Goal: Transaction & Acquisition: Download file/media

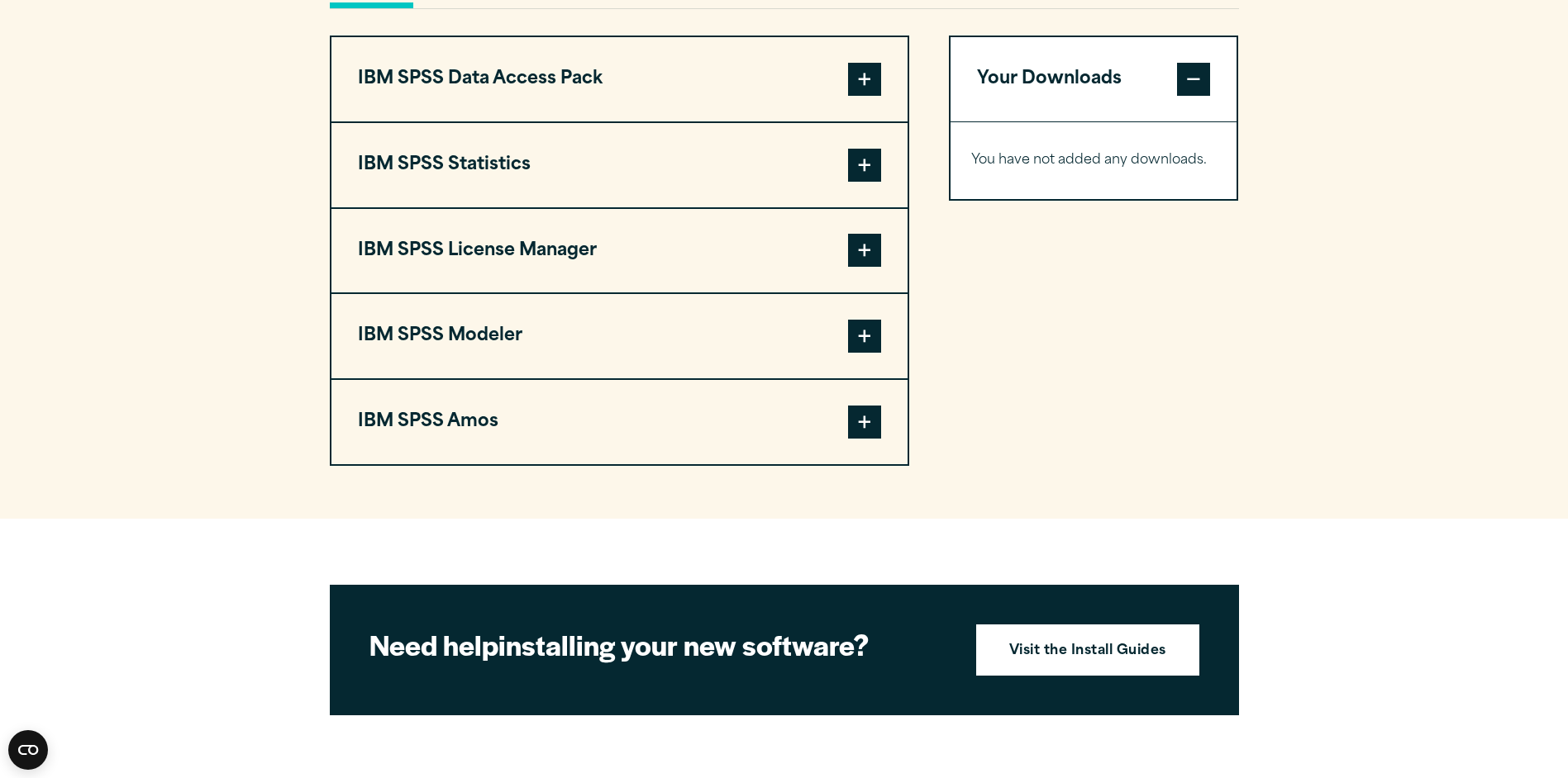
scroll to position [1156, 0]
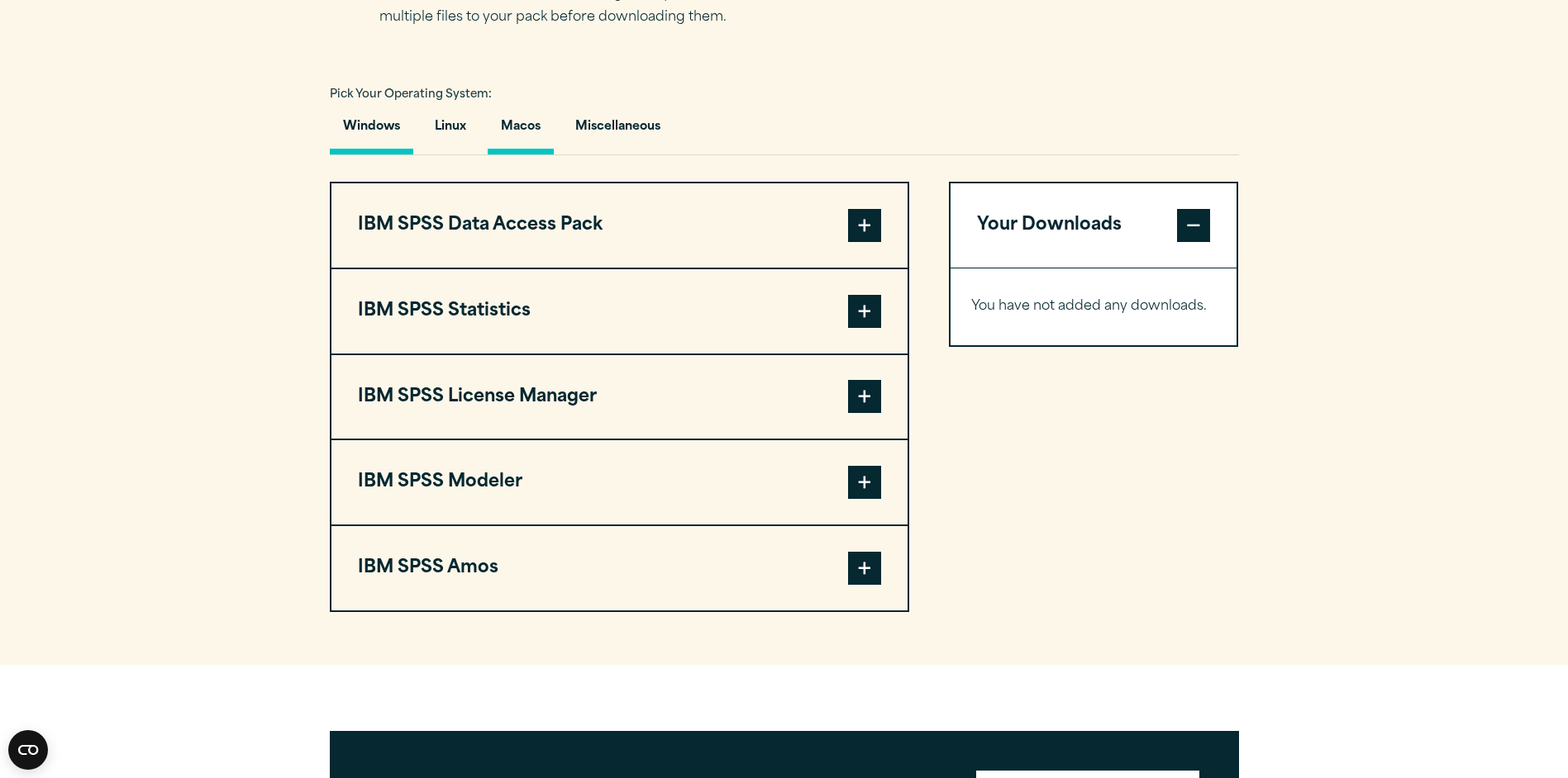
click at [548, 116] on button "Macos" at bounding box center [520, 130] width 66 height 47
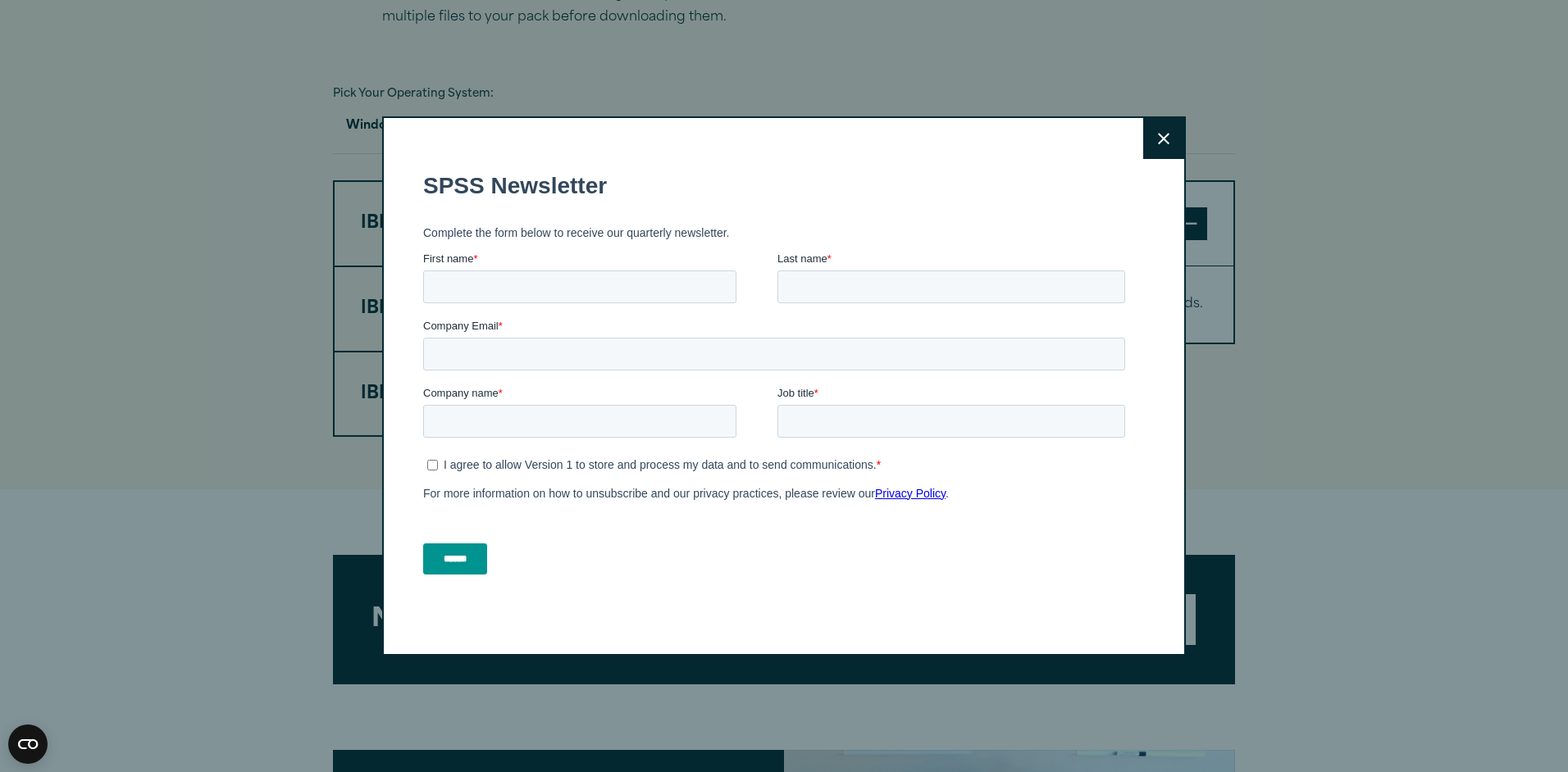
click at [1149, 139] on button "Close" at bounding box center [1163, 139] width 41 height 41
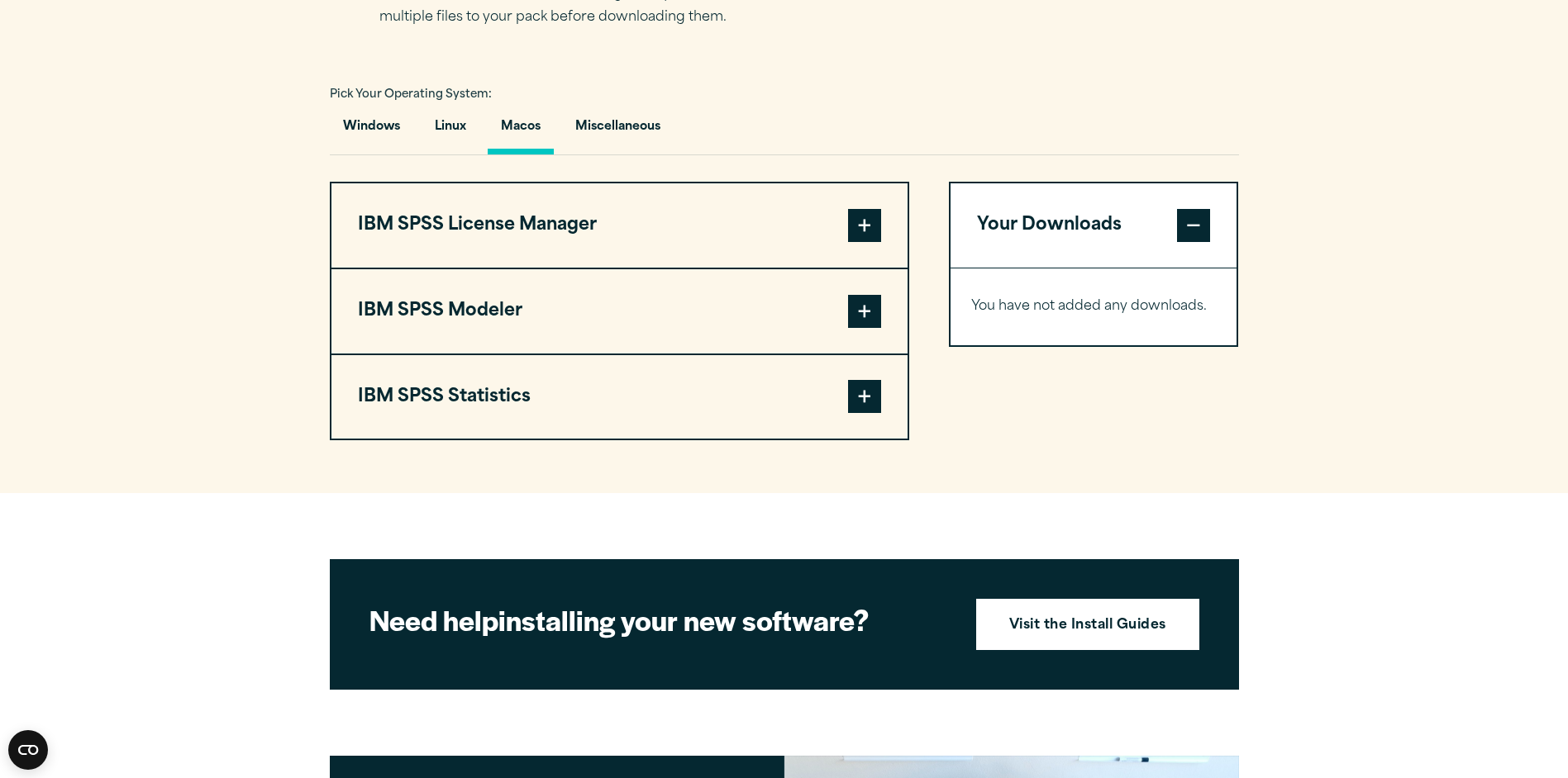
click at [857, 402] on span at bounding box center [864, 396] width 33 height 33
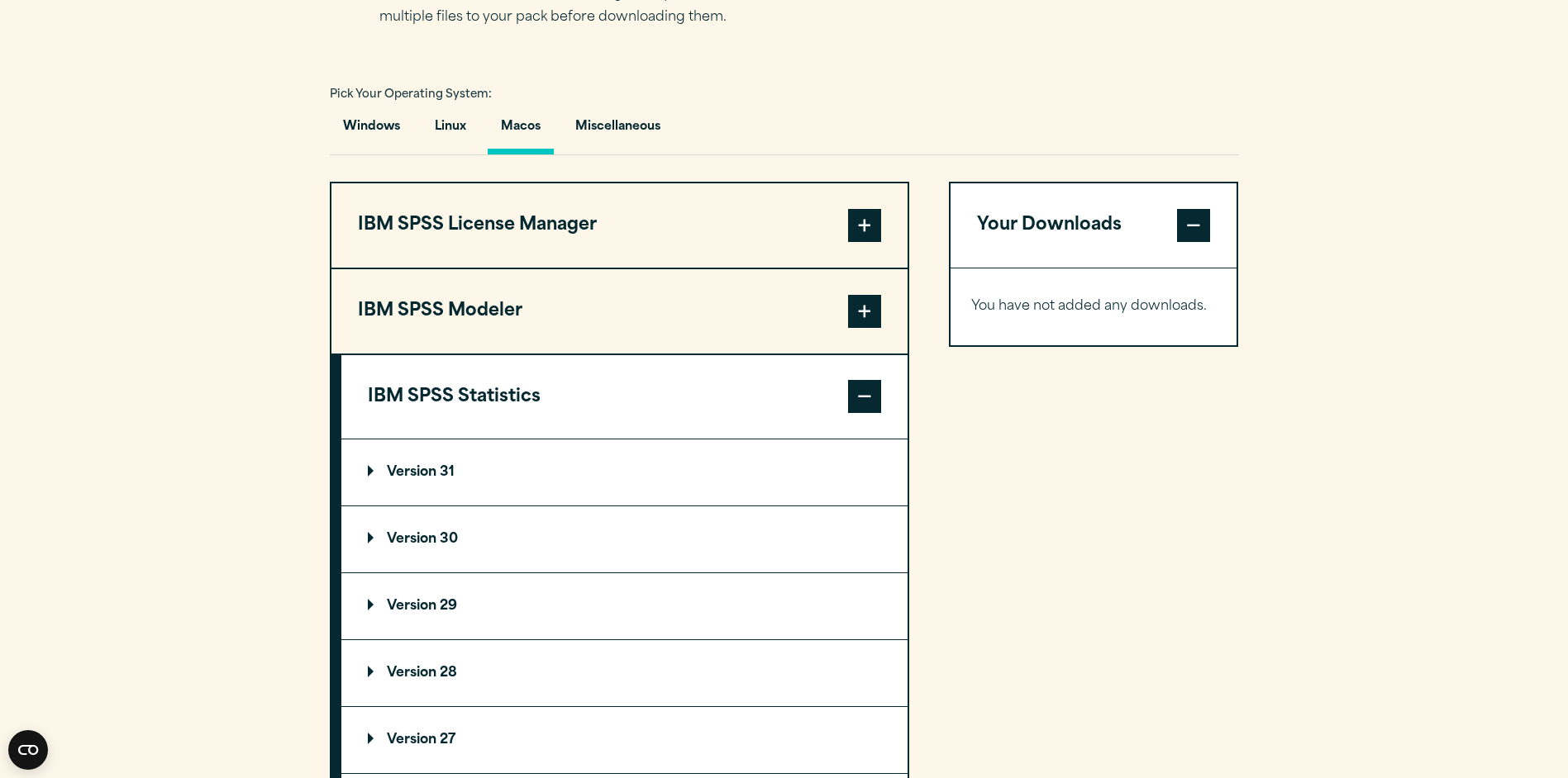
click at [417, 473] on p "Version 31" at bounding box center [411, 472] width 87 height 13
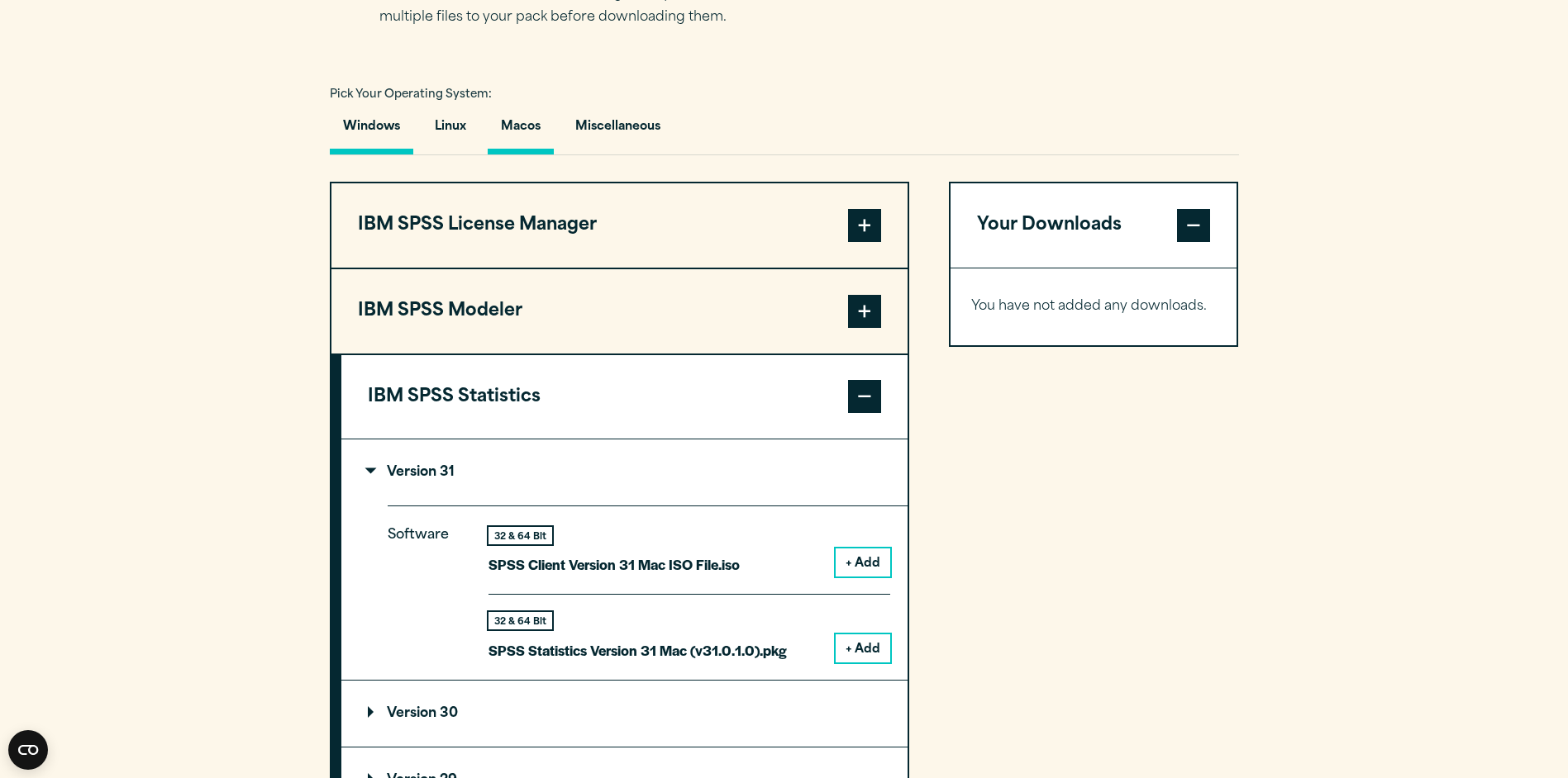
click at [356, 116] on button "Windows" at bounding box center [371, 130] width 83 height 47
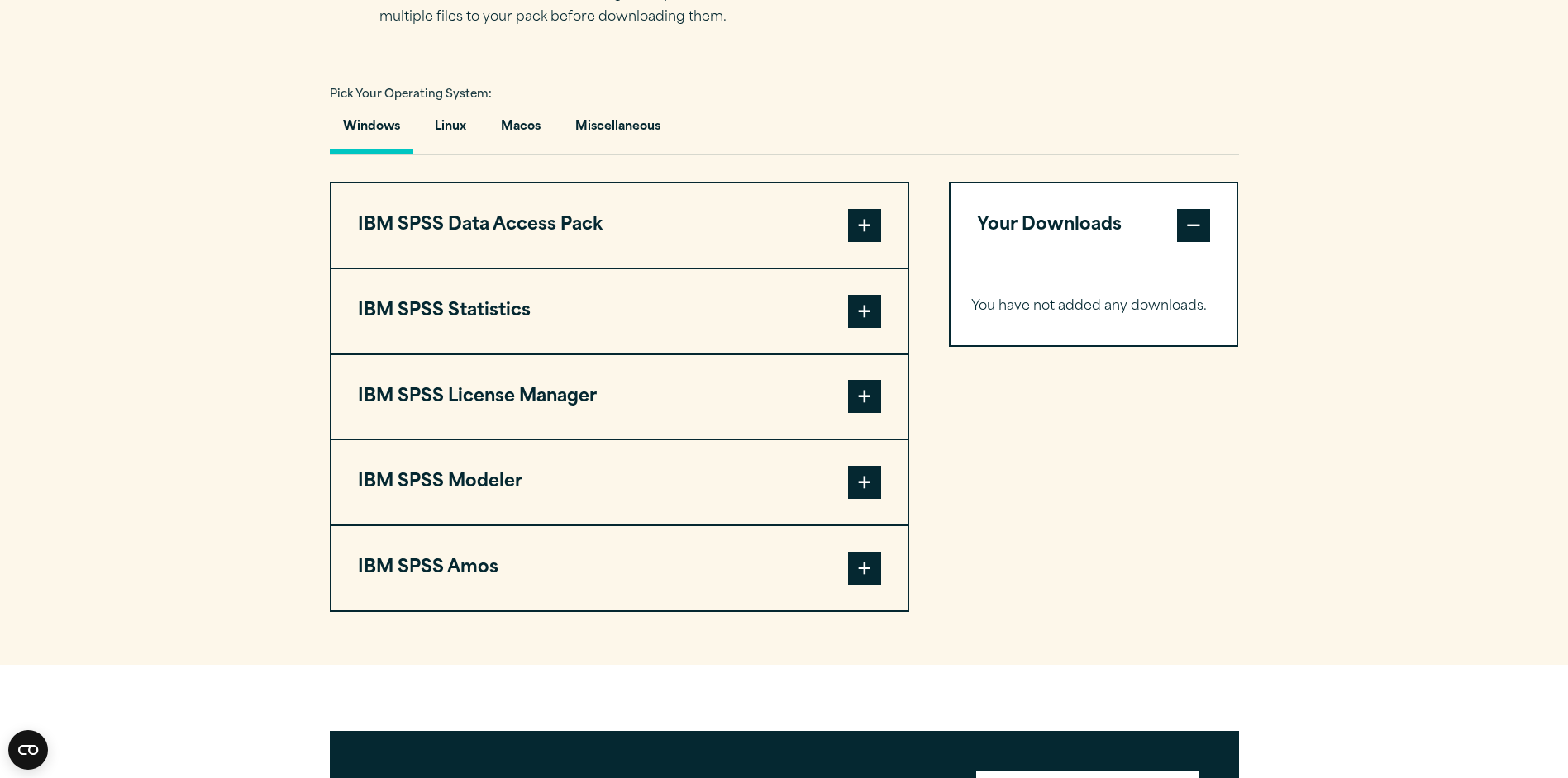
click at [855, 308] on span at bounding box center [864, 311] width 33 height 33
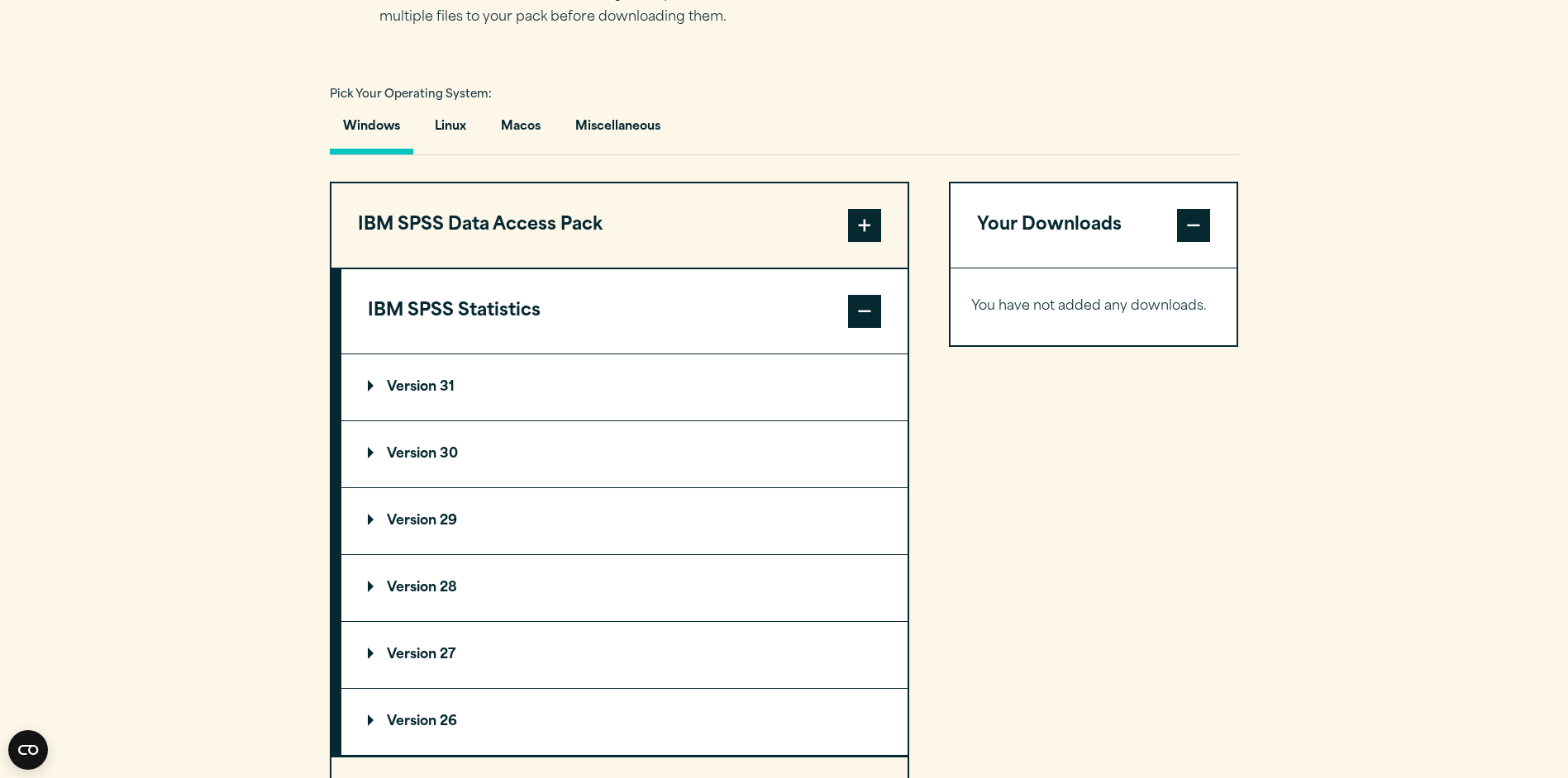
click at [422, 381] on p "Version 31" at bounding box center [411, 387] width 87 height 13
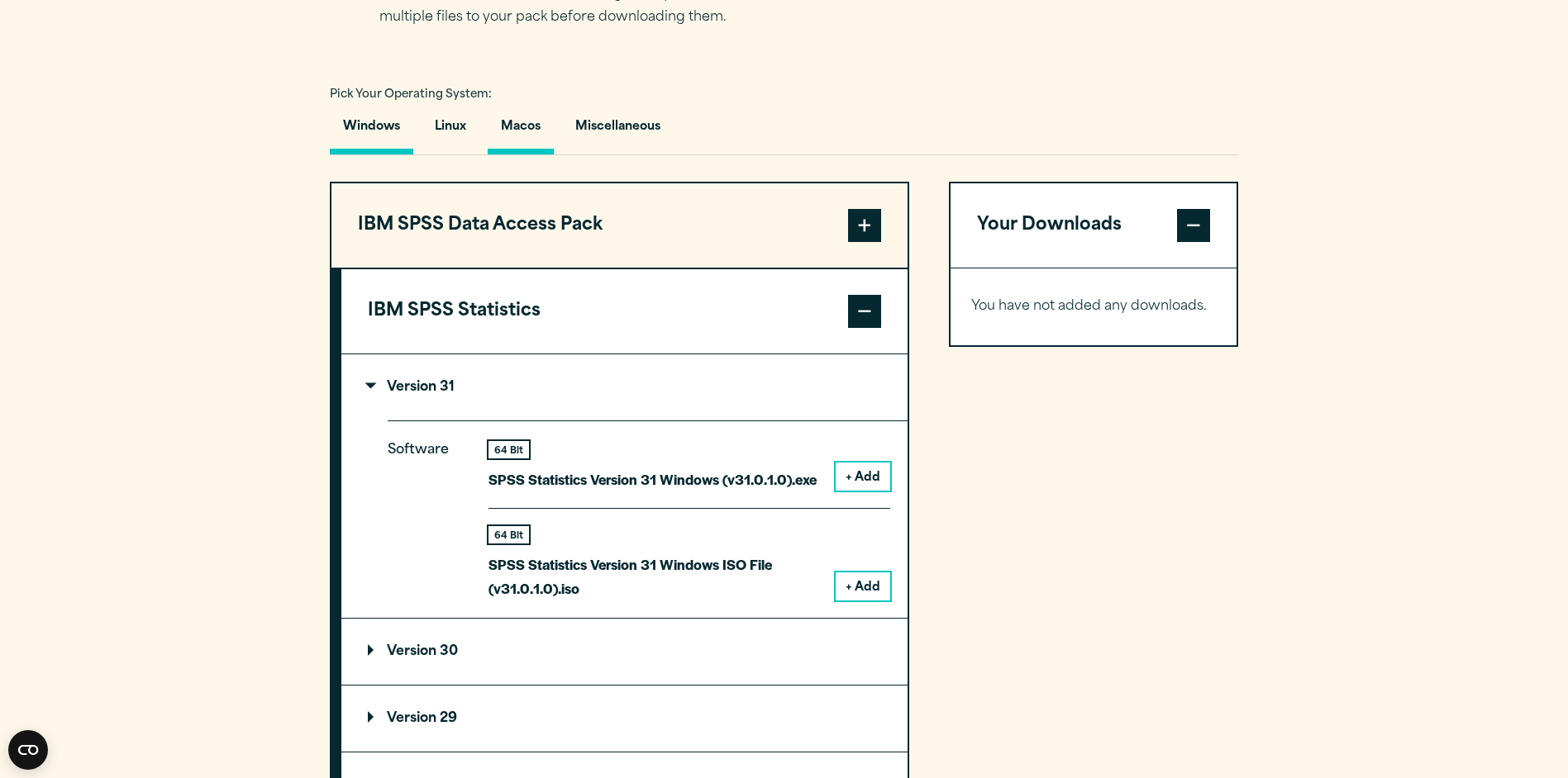
click at [505, 116] on button "Macos" at bounding box center [520, 130] width 66 height 47
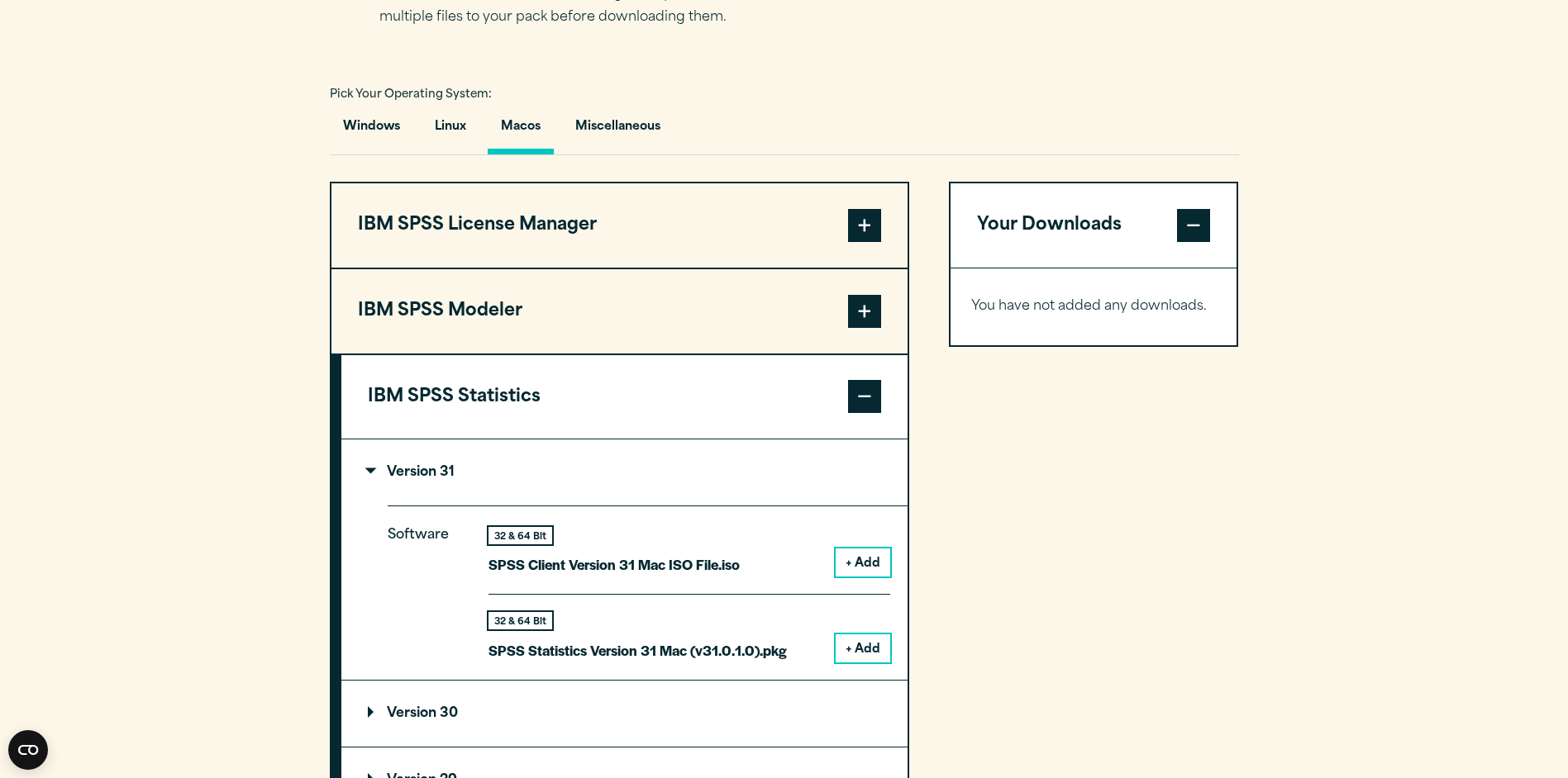
click at [524, 131] on button "Macos" at bounding box center [520, 130] width 66 height 47
click at [443, 127] on button "Linux" at bounding box center [450, 130] width 57 height 47
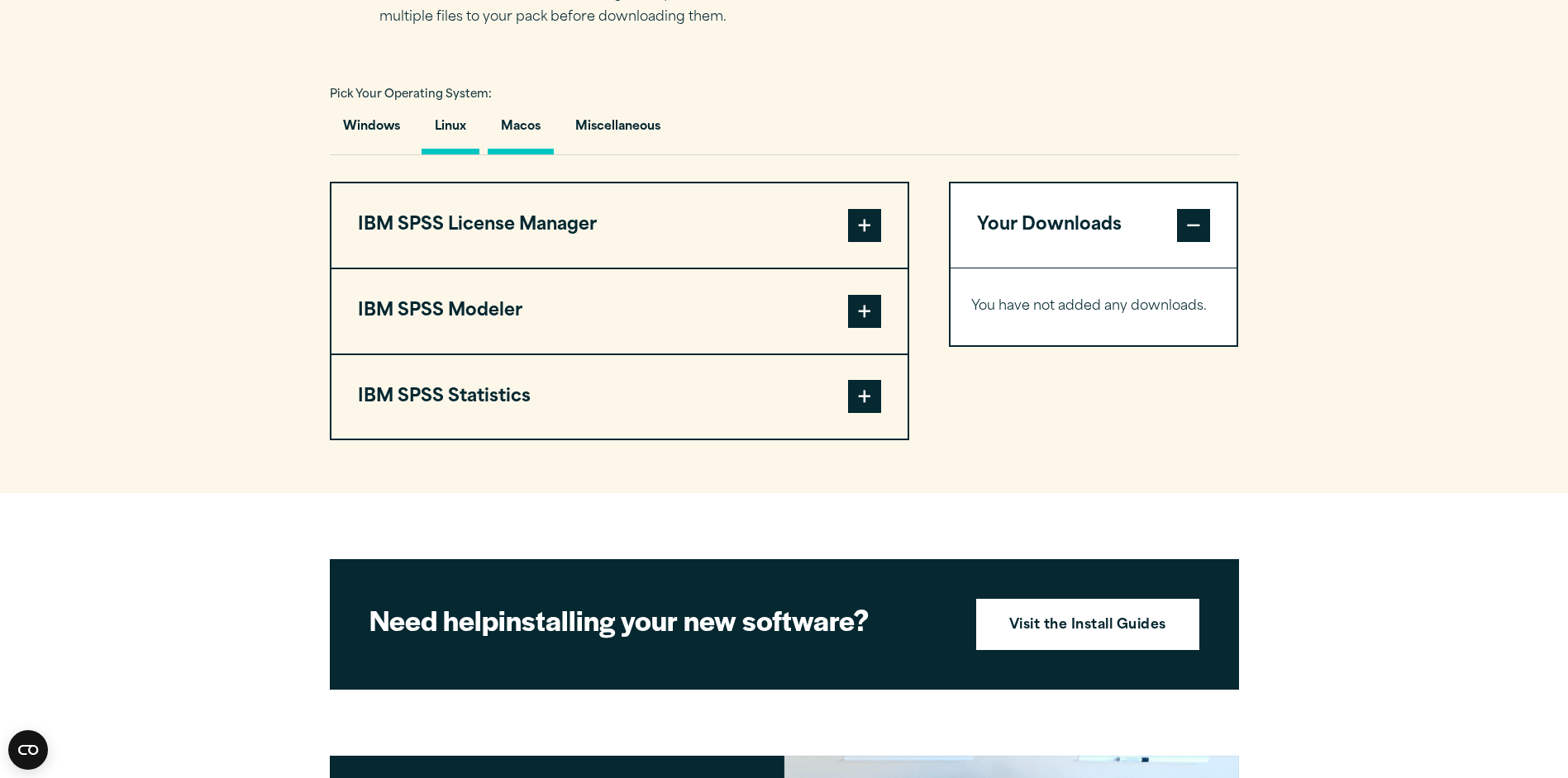
click at [517, 122] on button "Macos" at bounding box center [520, 130] width 66 height 47
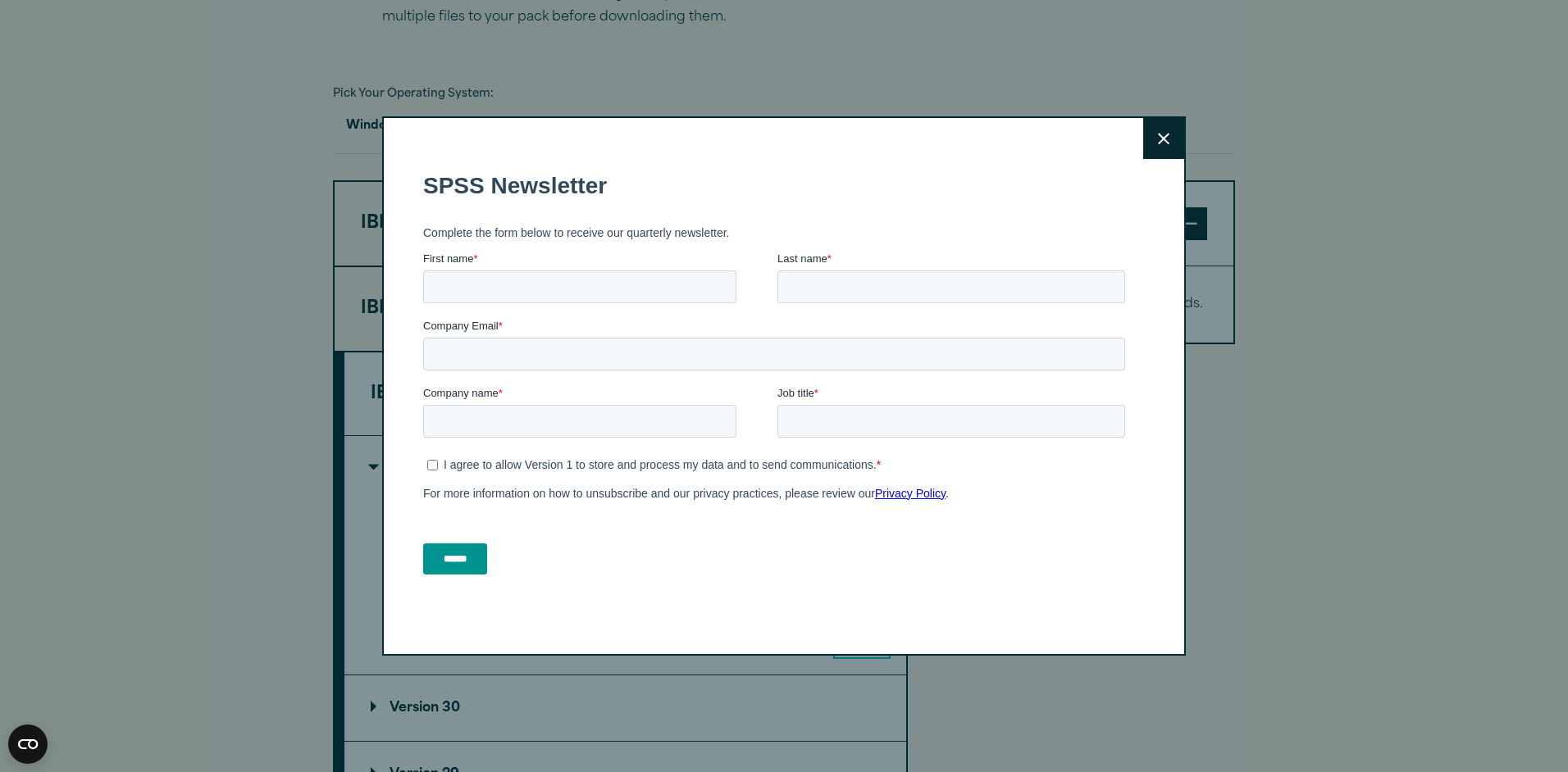
click at [1171, 135] on button "Close" at bounding box center [1163, 139] width 41 height 41
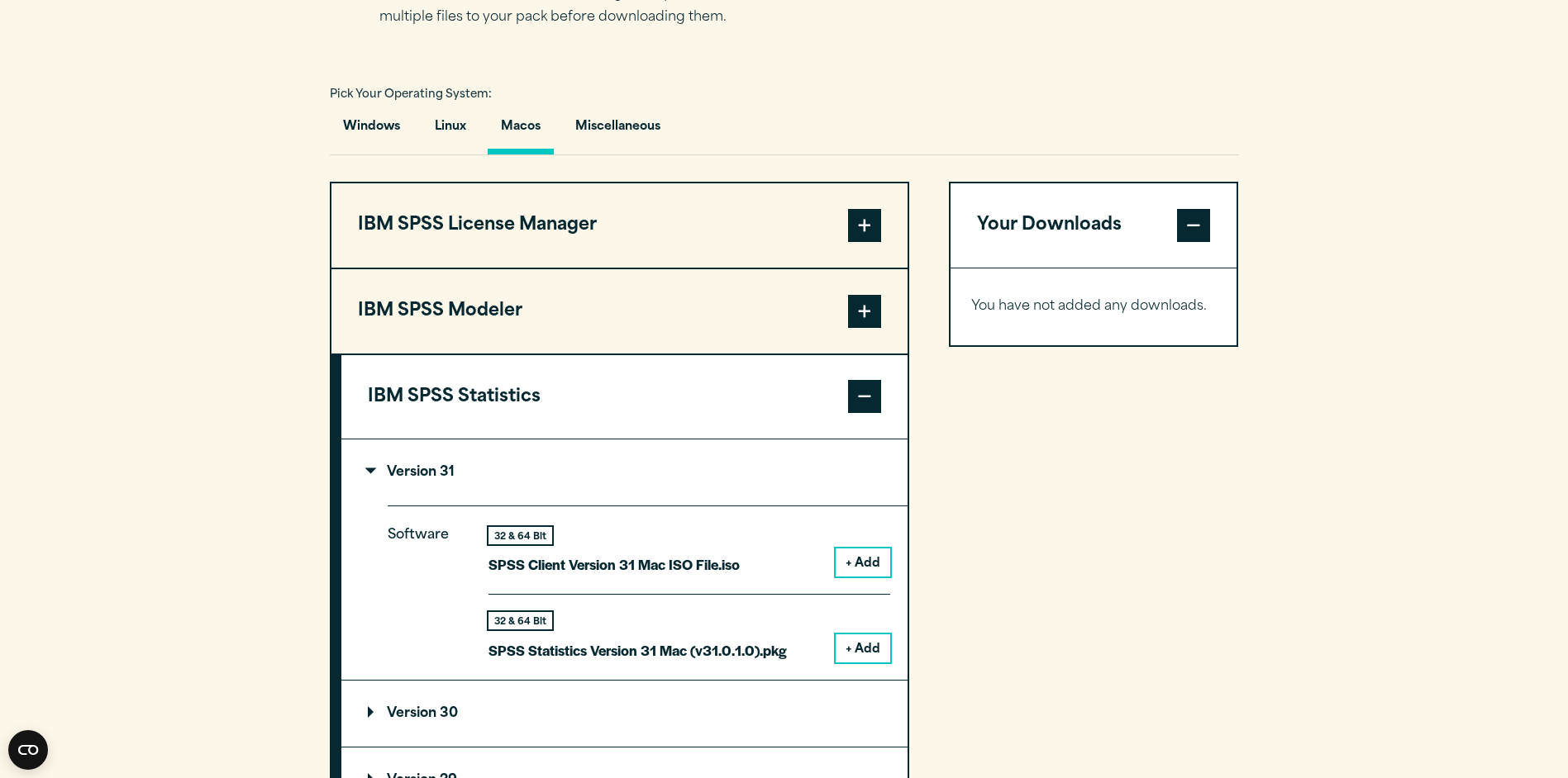
click at [876, 651] on button "+ Add" at bounding box center [863, 649] width 55 height 28
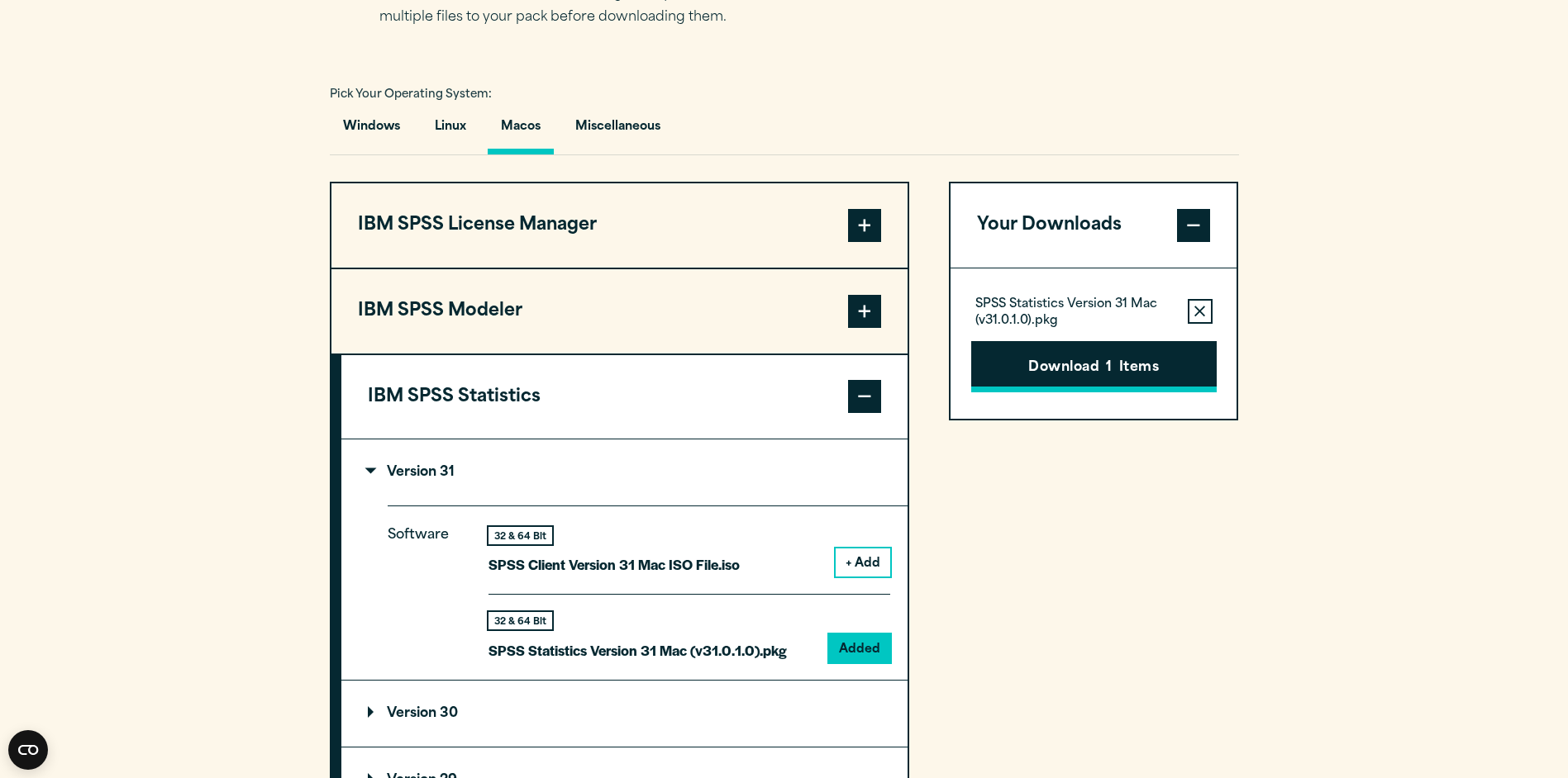
click at [1104, 365] on button "Download 1 Items" at bounding box center [1094, 367] width 246 height 51
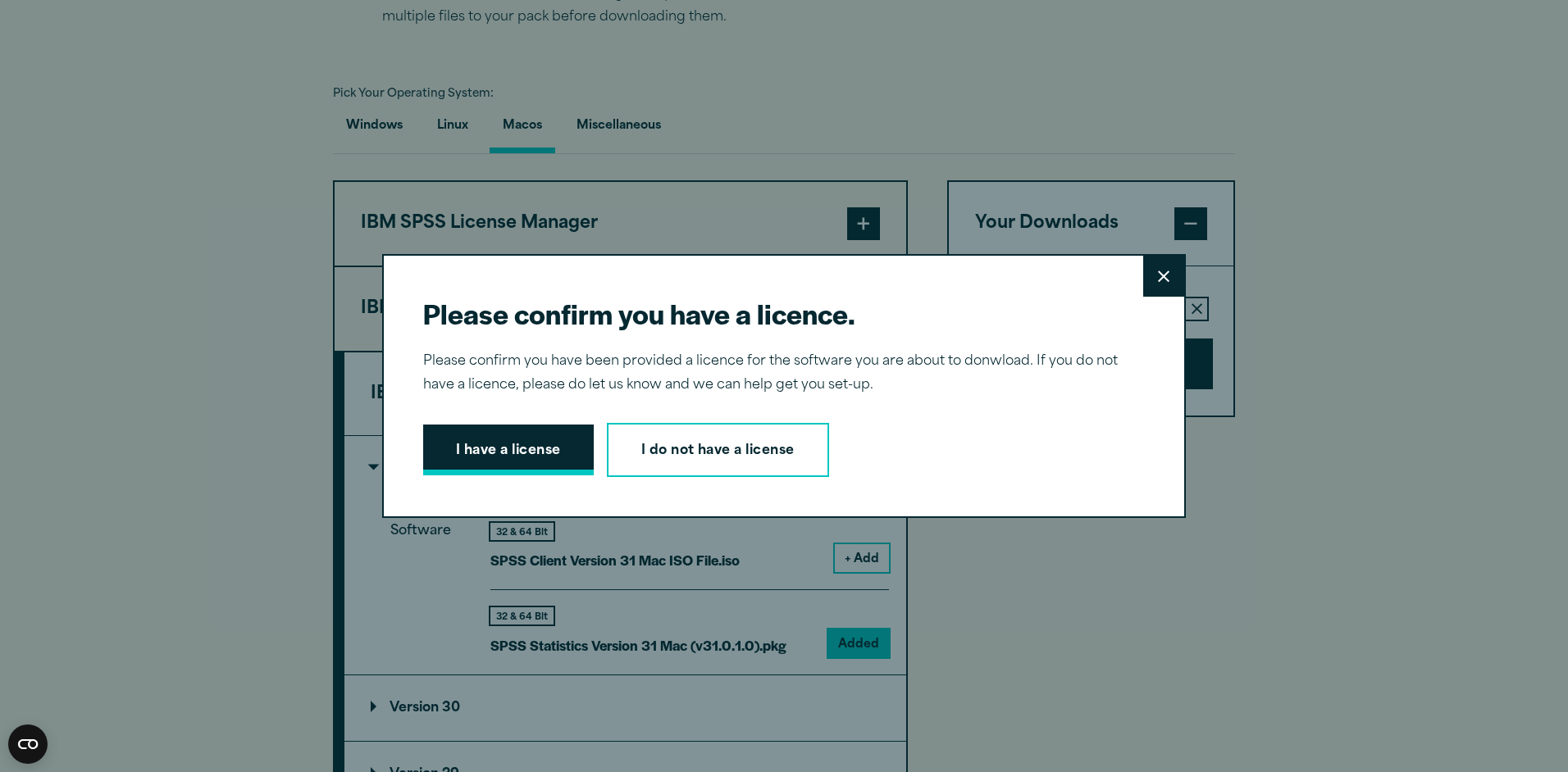
click at [518, 447] on button "I have a license" at bounding box center [508, 450] width 170 height 51
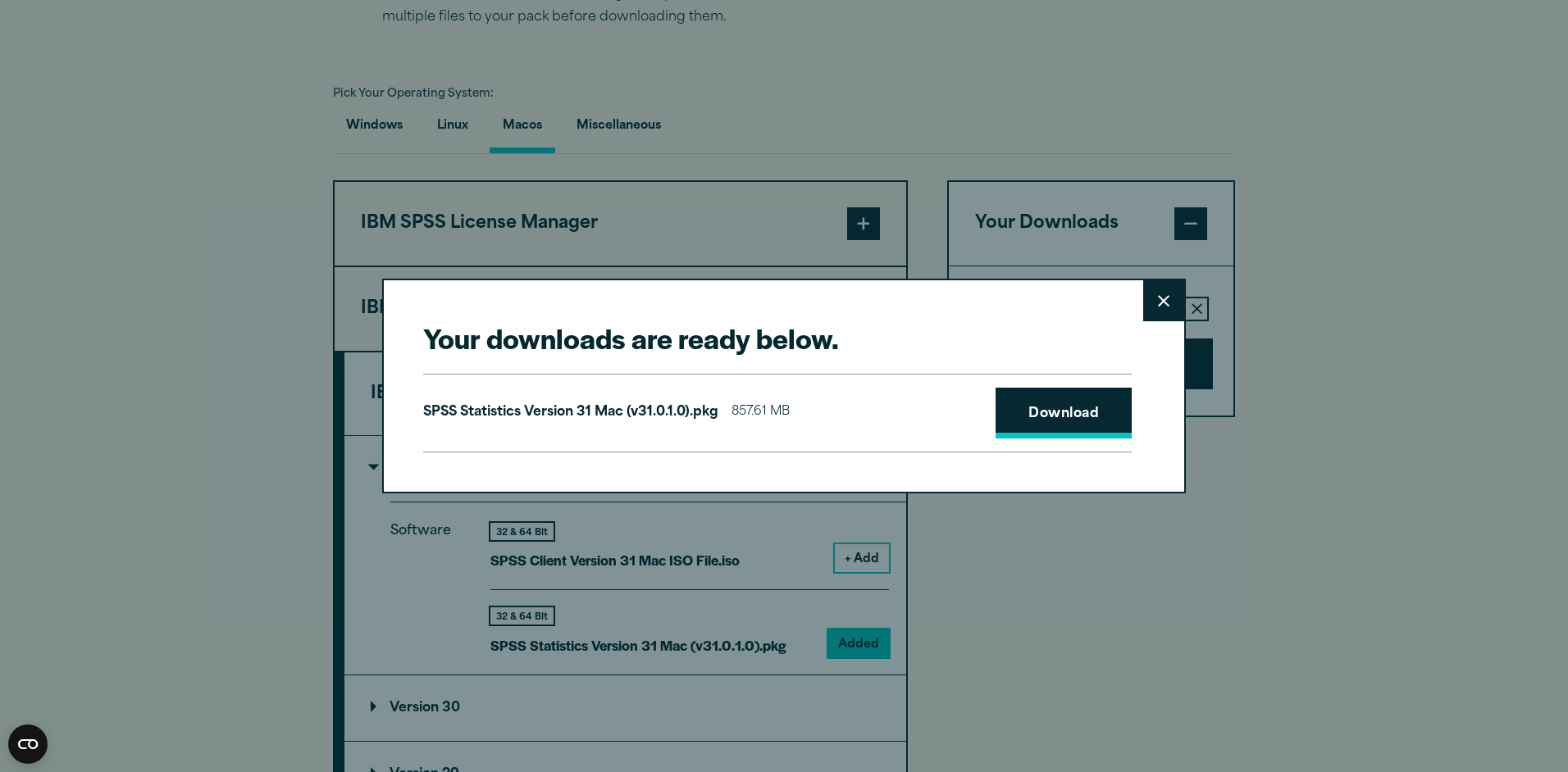
click at [1081, 416] on link "Download" at bounding box center [1063, 413] width 136 height 51
click at [1165, 312] on button "Close" at bounding box center [1163, 301] width 41 height 41
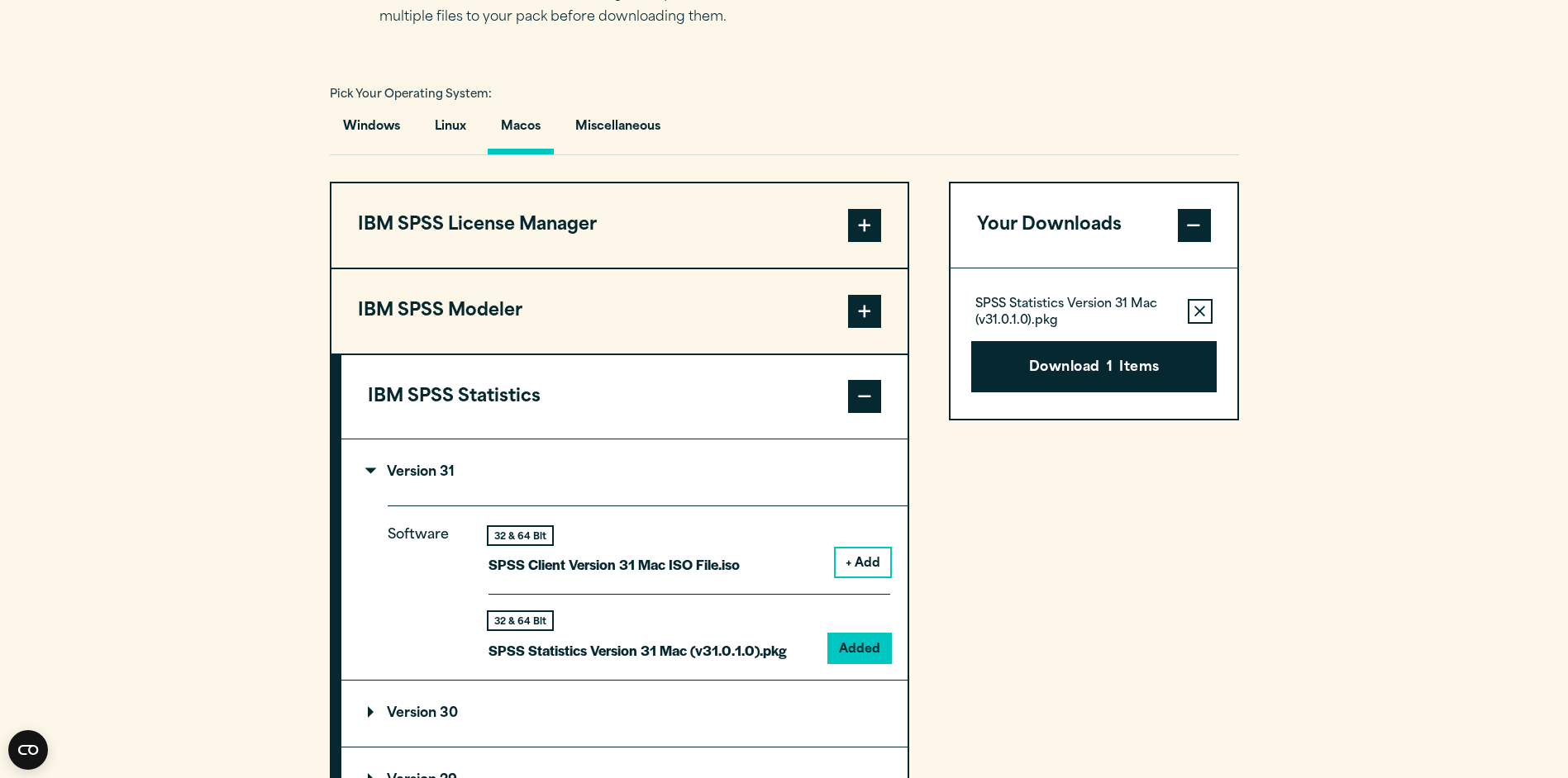
click at [1378, 287] on div "Your downloads are ready below. Close SPSS Statistics Version 31 Mac (v31.0.1.0…" at bounding box center [784, 389] width 1568 height 778
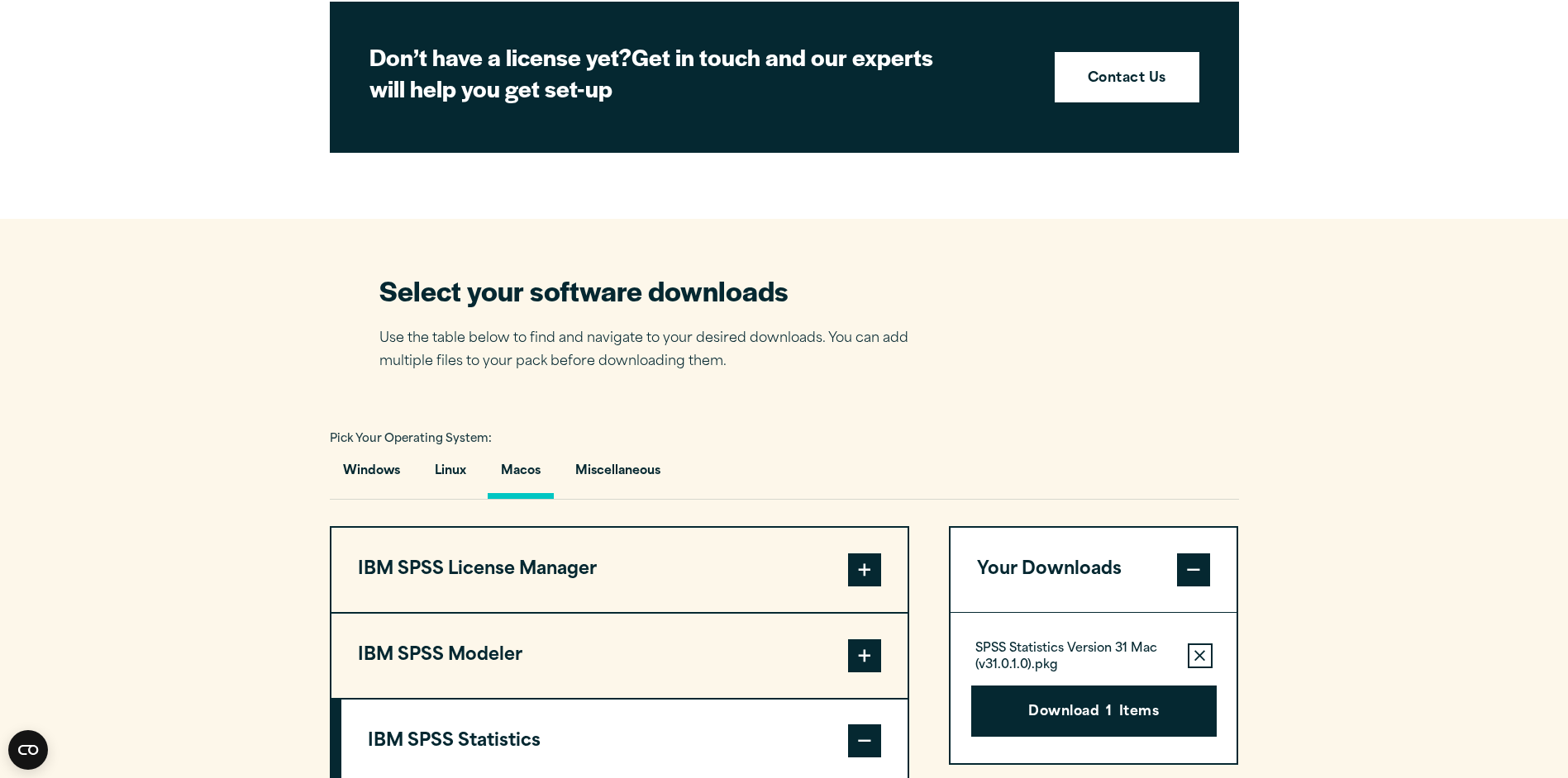
scroll to position [1074, 0]
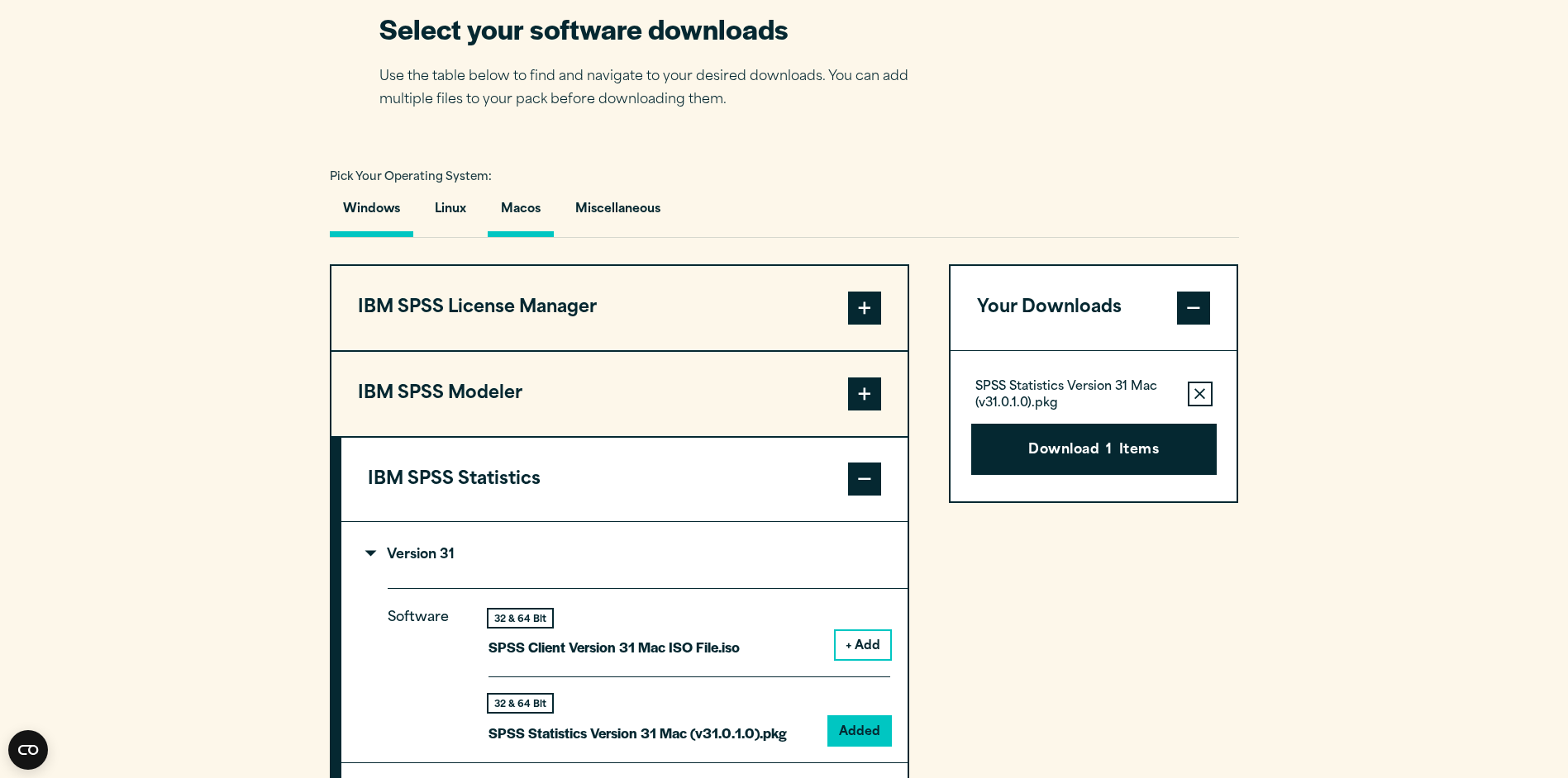
click at [396, 212] on button "Windows" at bounding box center [371, 213] width 83 height 47
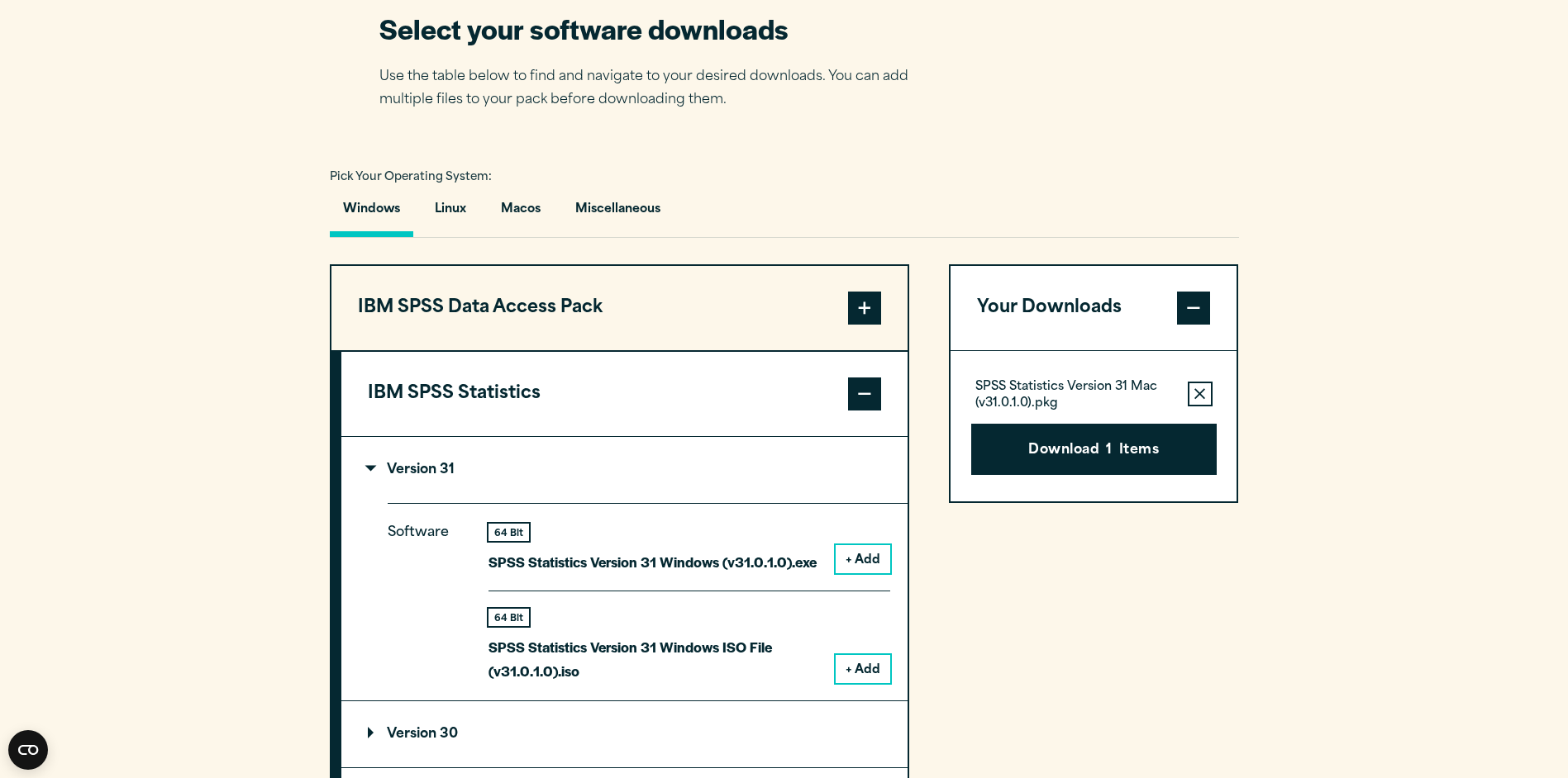
click at [871, 406] on span at bounding box center [864, 393] width 33 height 33
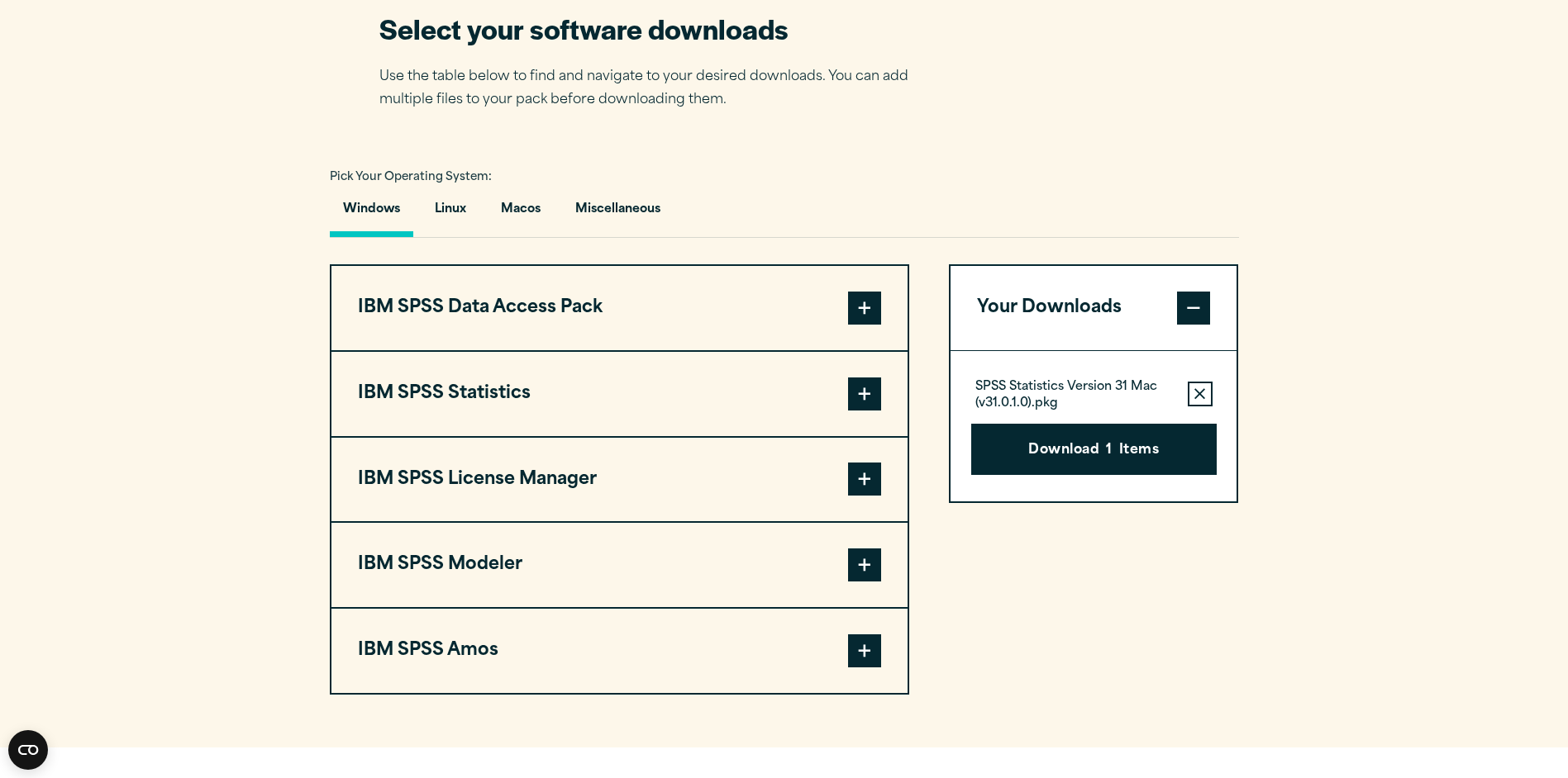
click at [868, 397] on span at bounding box center [864, 393] width 33 height 33
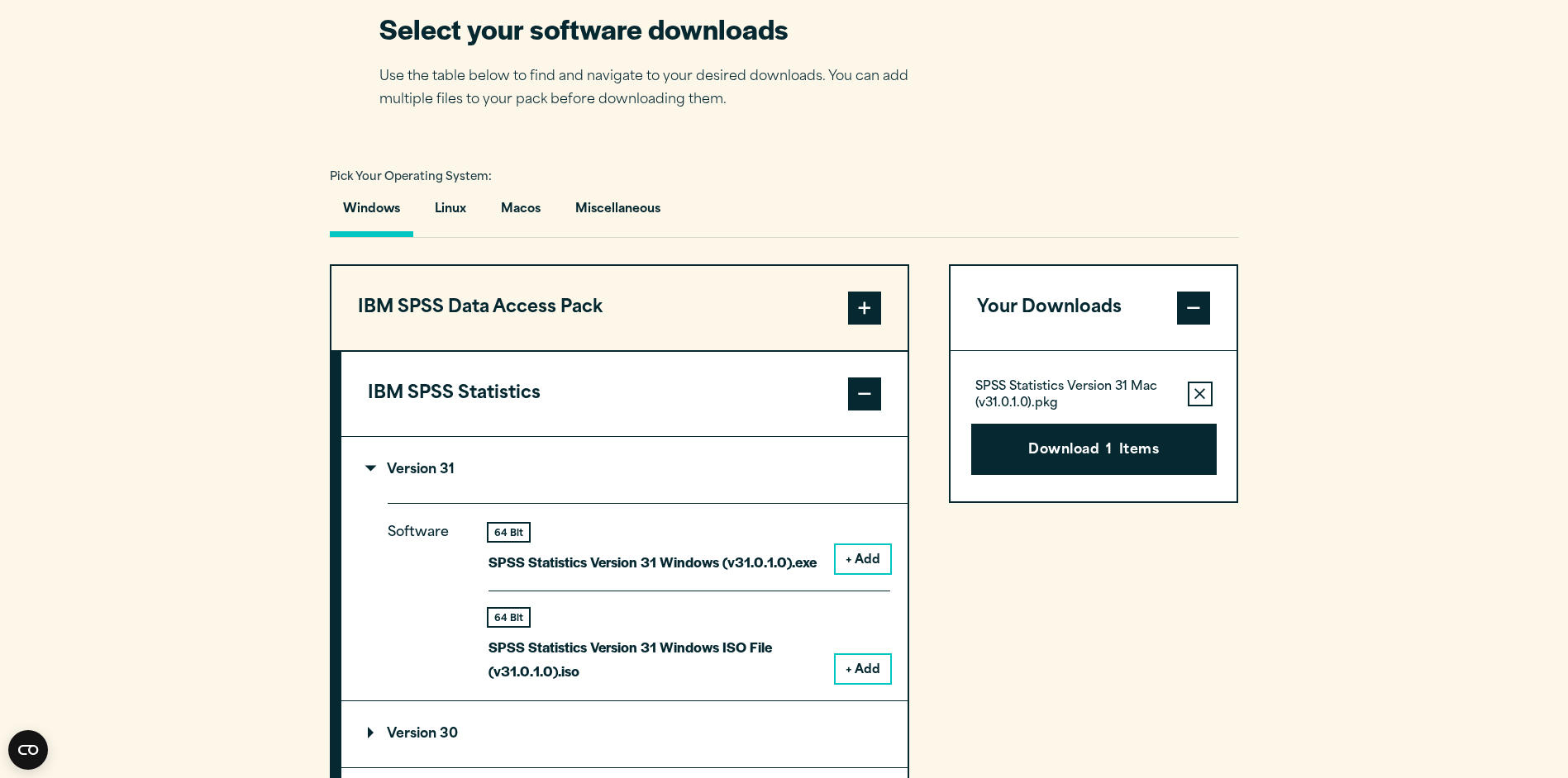
click at [863, 560] on button "+ Add" at bounding box center [863, 560] width 55 height 28
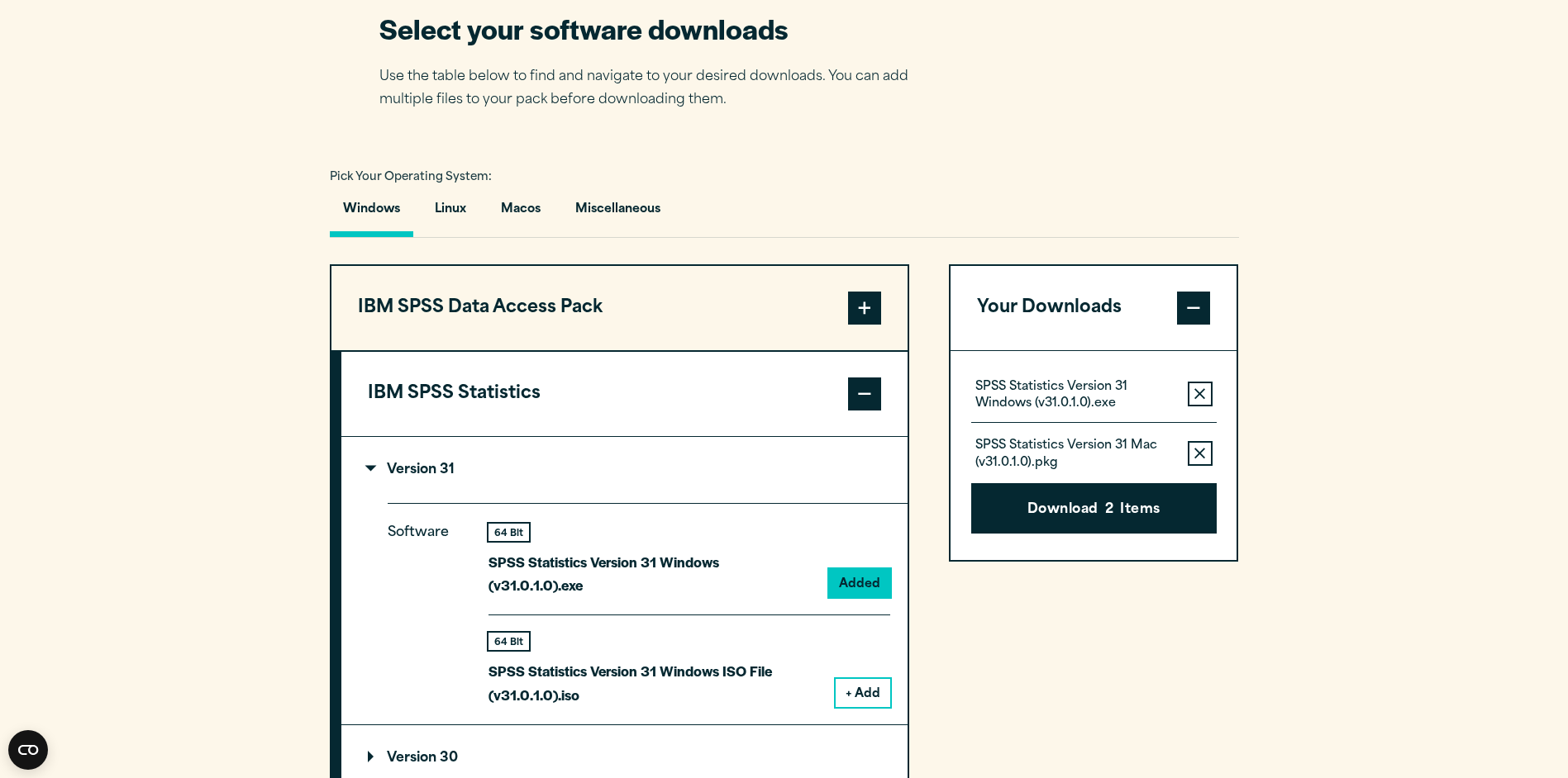
click at [1193, 393] on button "Remove this item from your software download list" at bounding box center [1200, 394] width 25 height 25
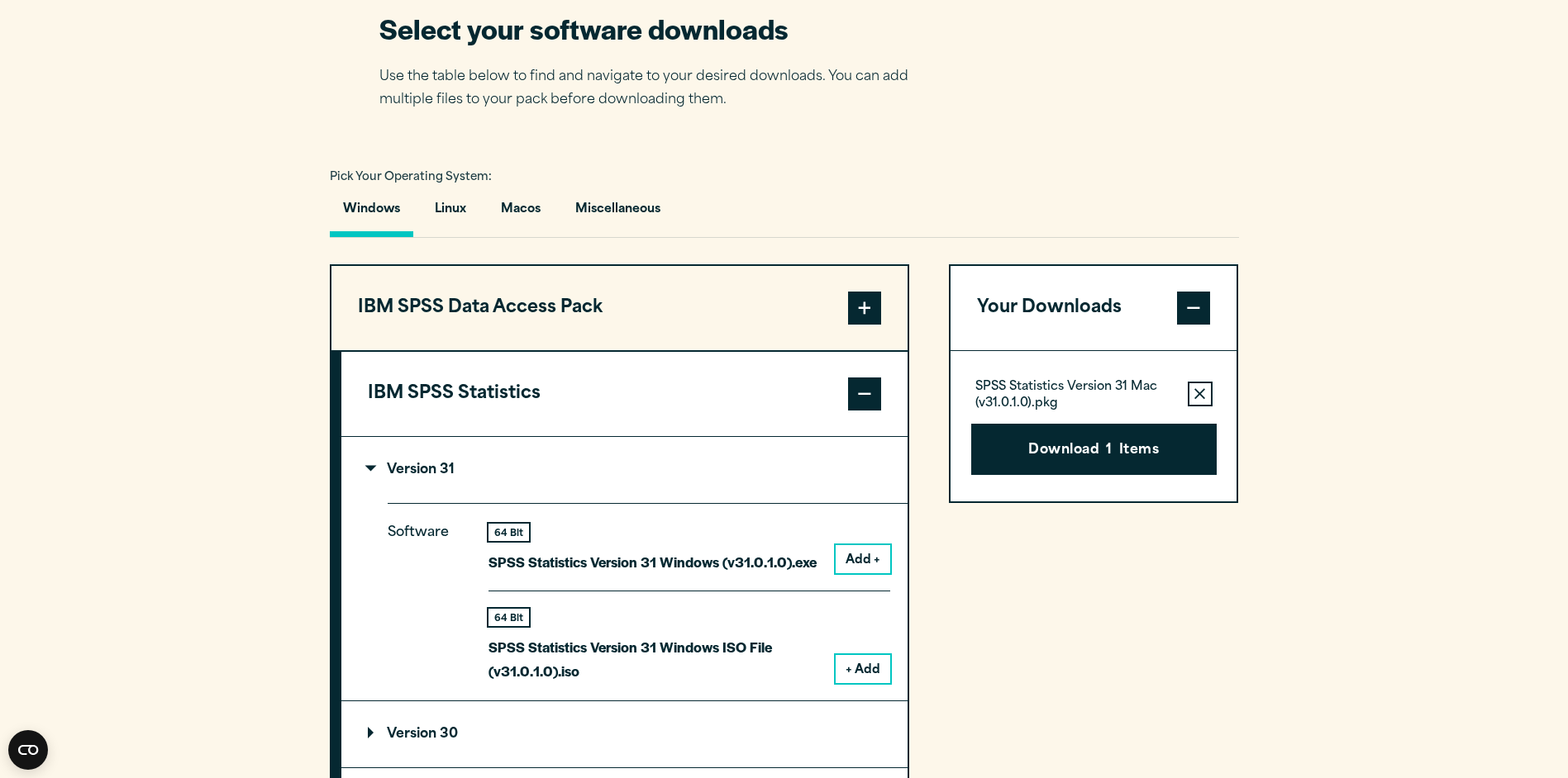
click at [1197, 391] on icon "button" at bounding box center [1199, 393] width 11 height 11
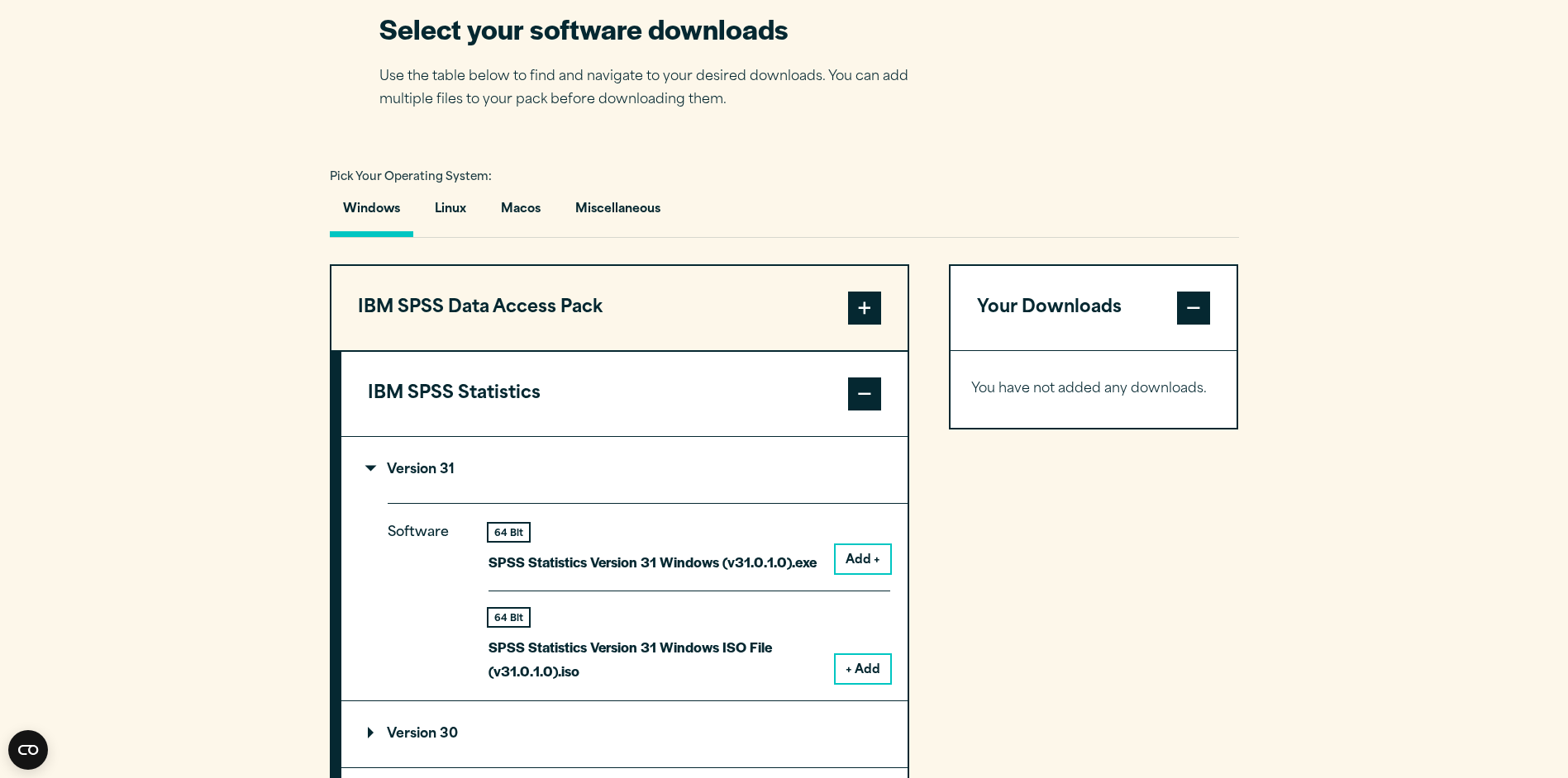
click at [869, 558] on button "Add +" at bounding box center [863, 560] width 55 height 28
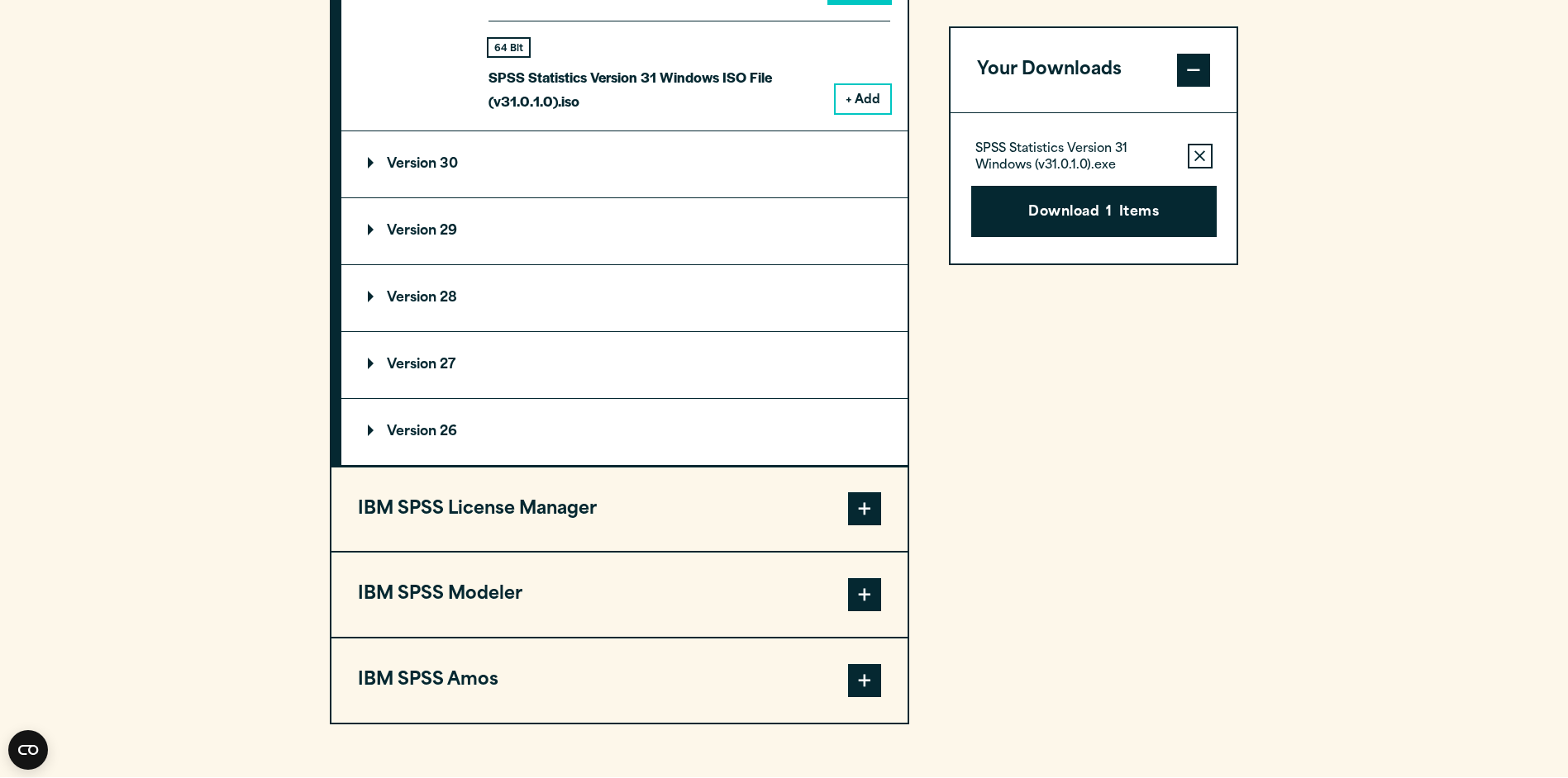
scroll to position [1818, 0]
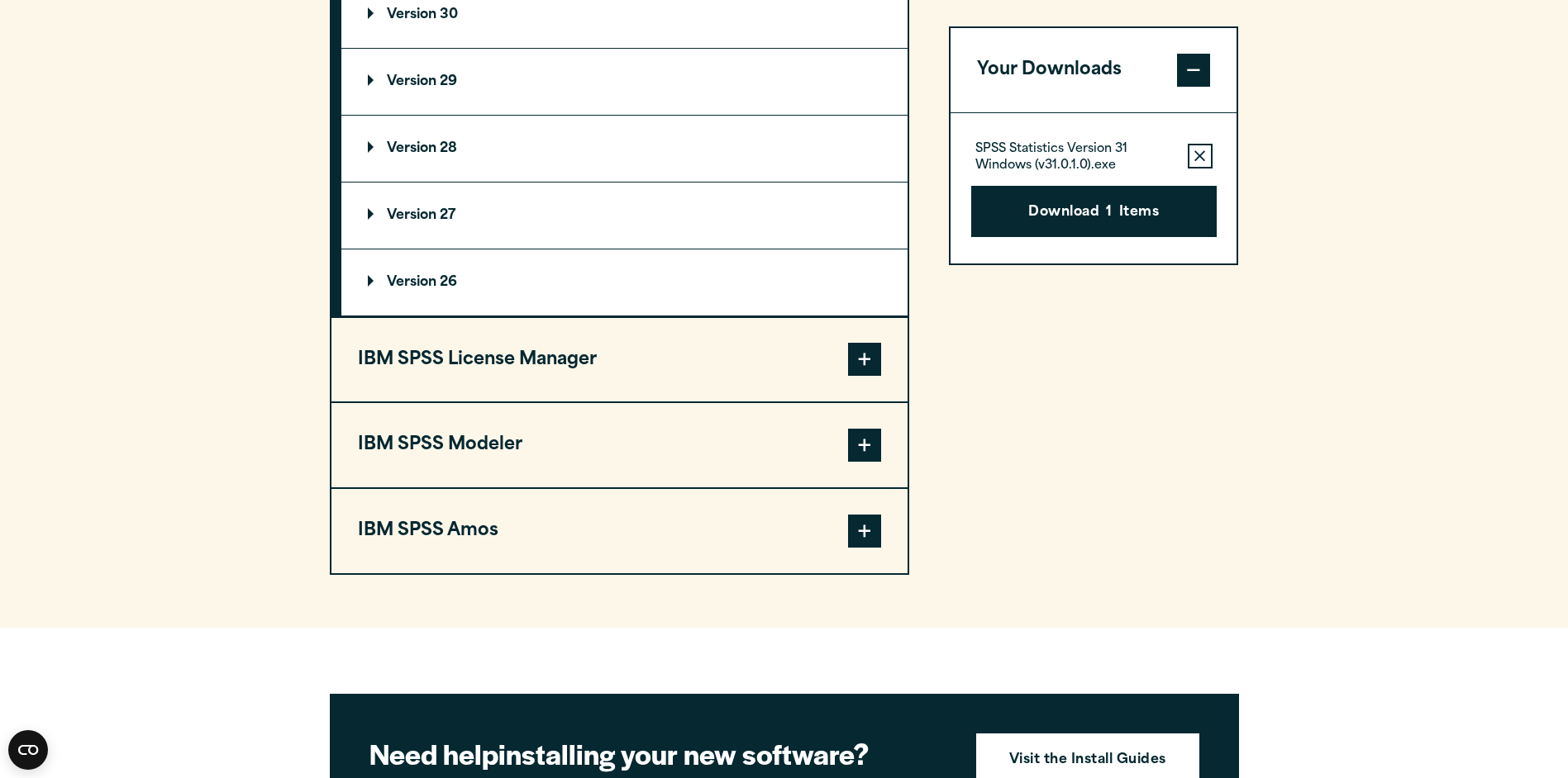
click at [863, 515] on span at bounding box center [864, 530] width 33 height 33
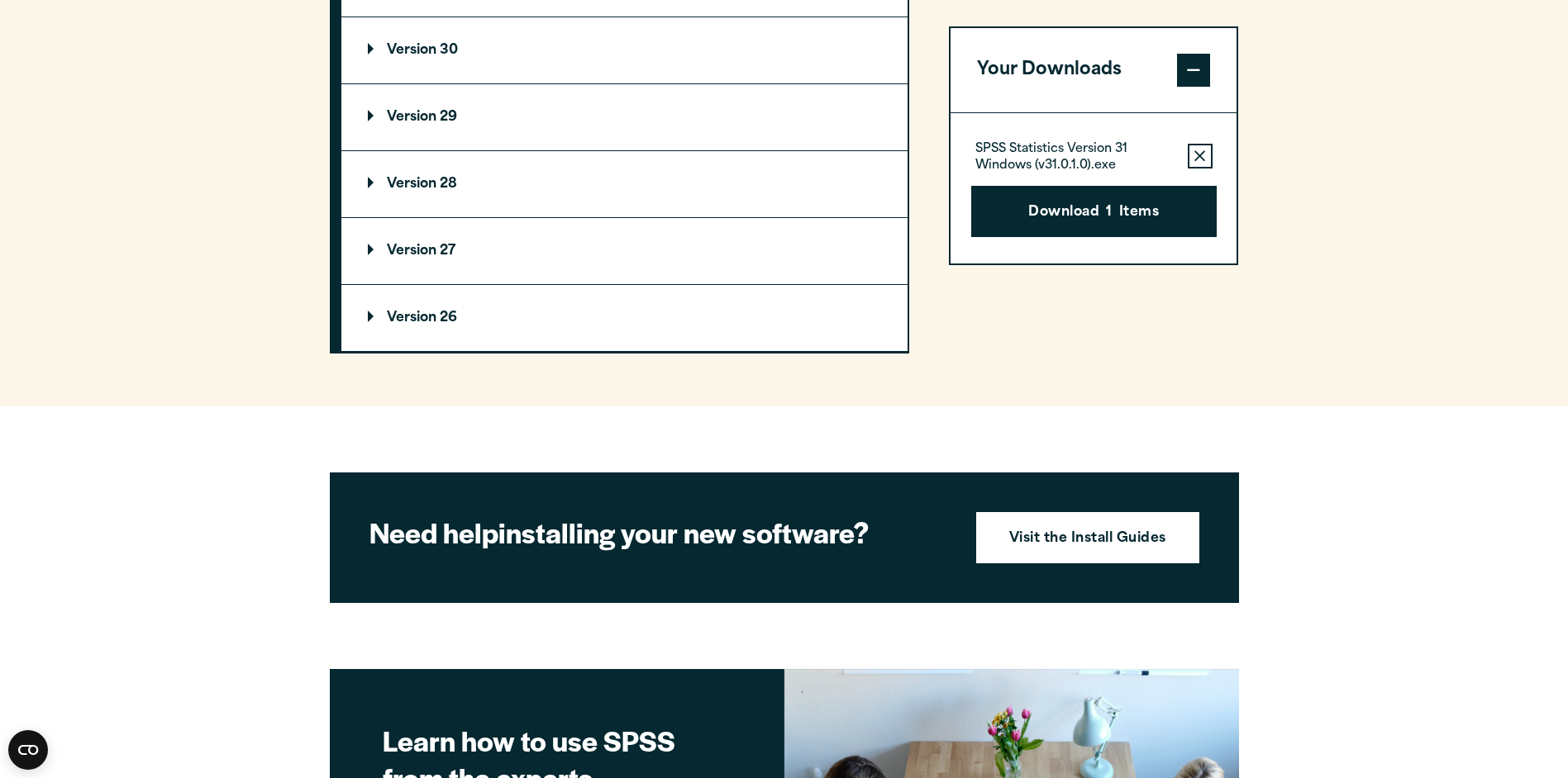
scroll to position [1570, 0]
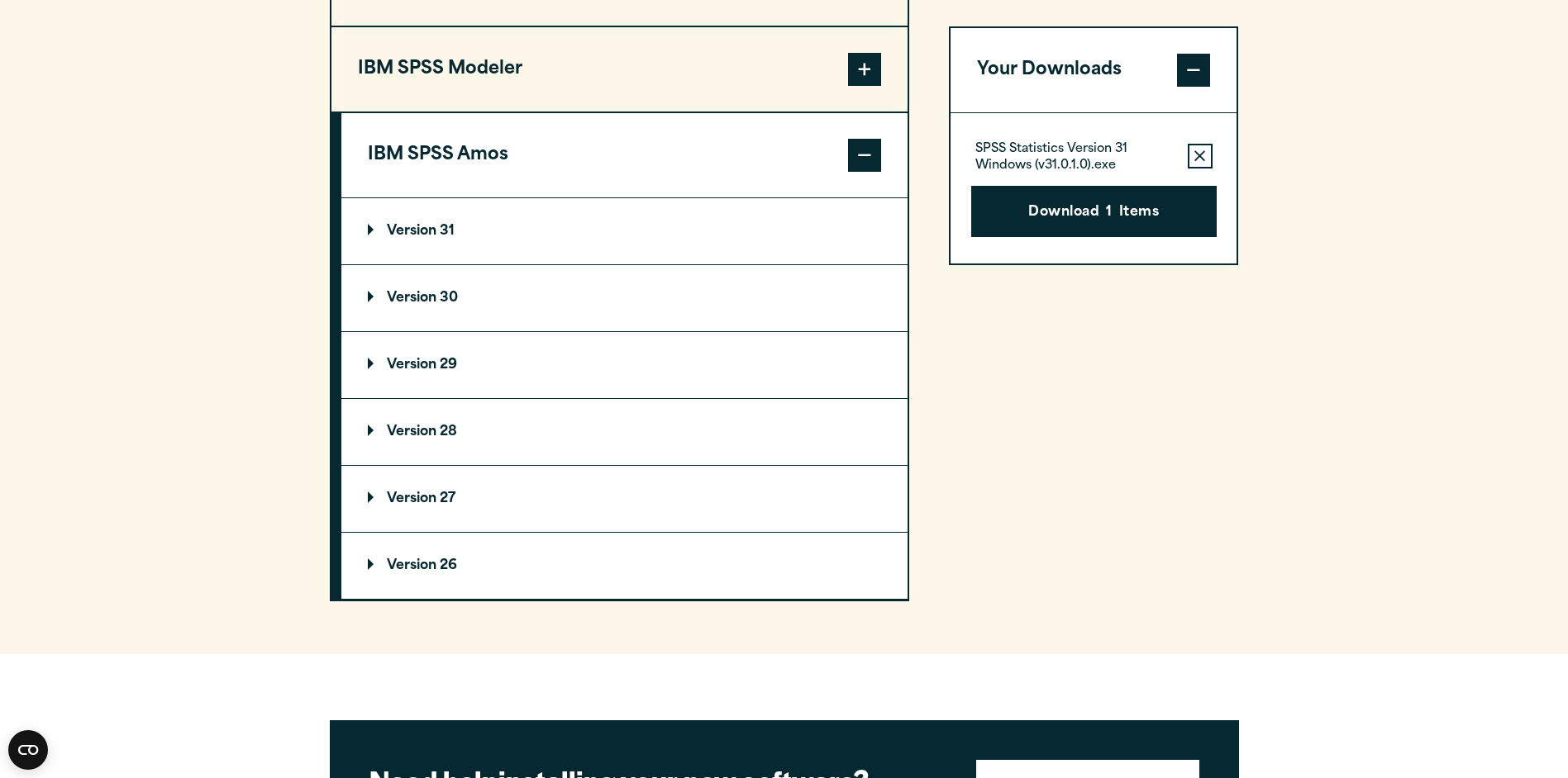
click at [402, 226] on p "Version 31" at bounding box center [411, 231] width 87 height 13
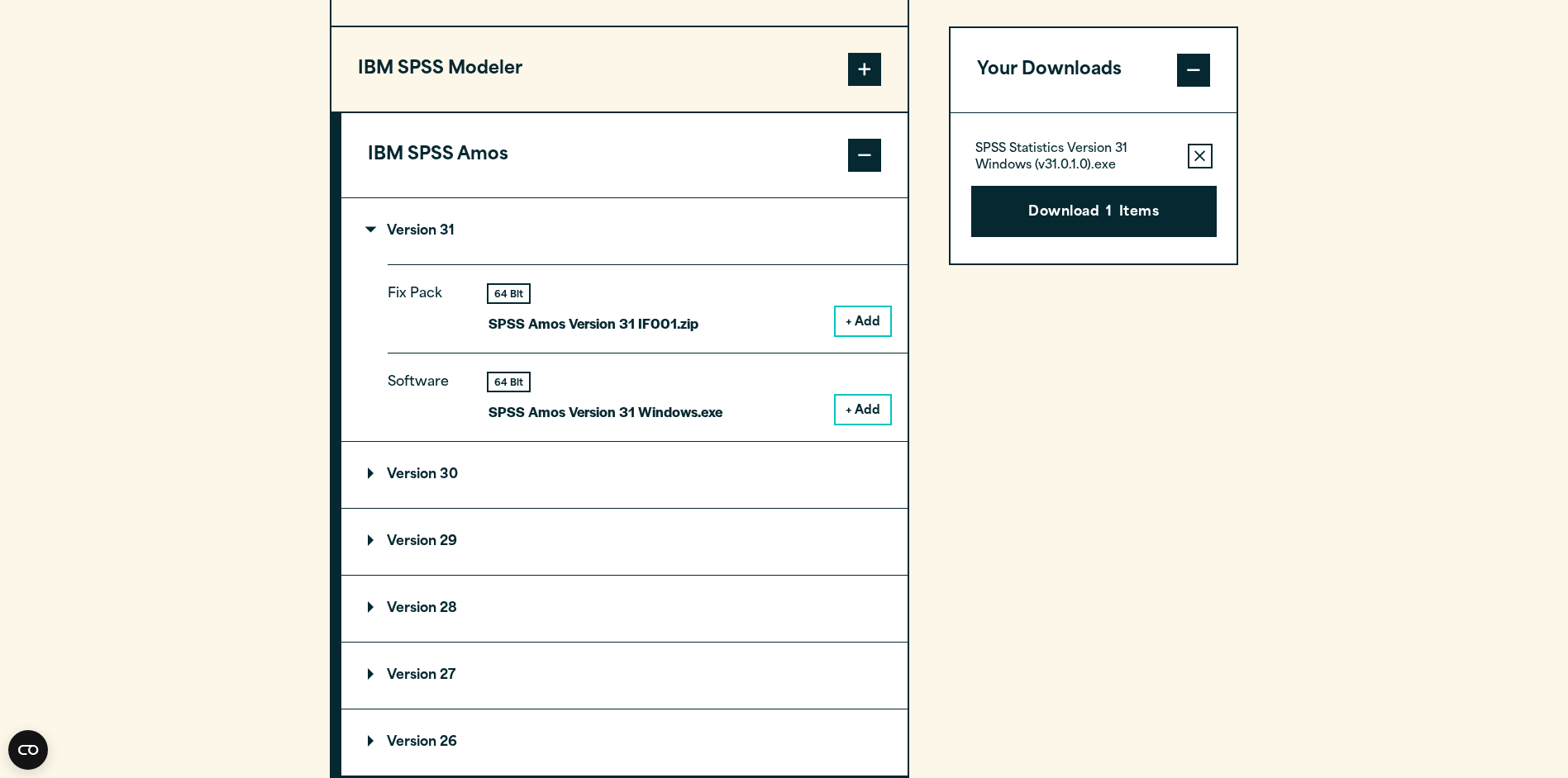
click at [856, 410] on button "+ Add" at bounding box center [863, 410] width 55 height 28
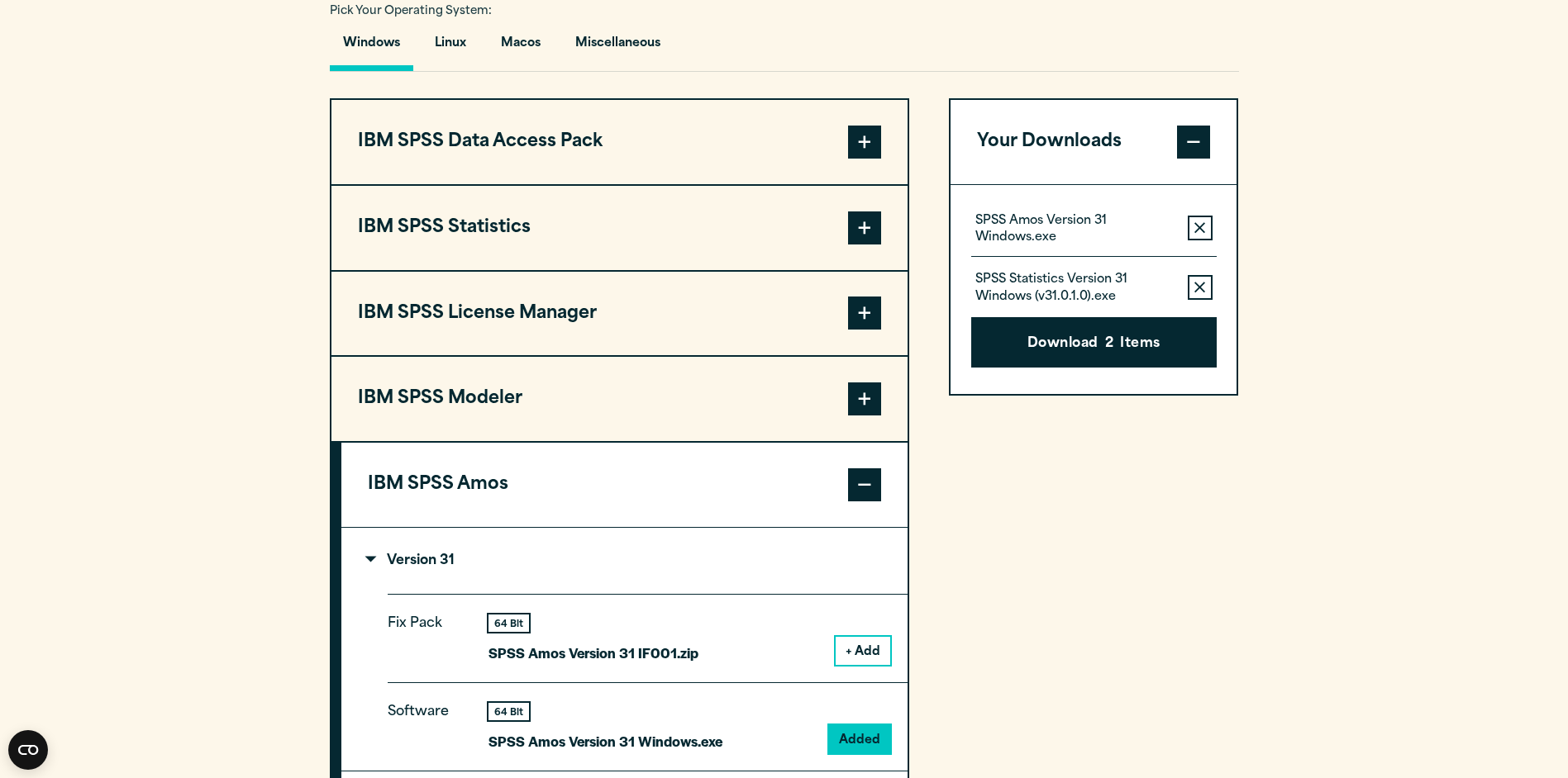
scroll to position [1239, 0]
click at [541, 38] on button "Macos" at bounding box center [520, 48] width 66 height 47
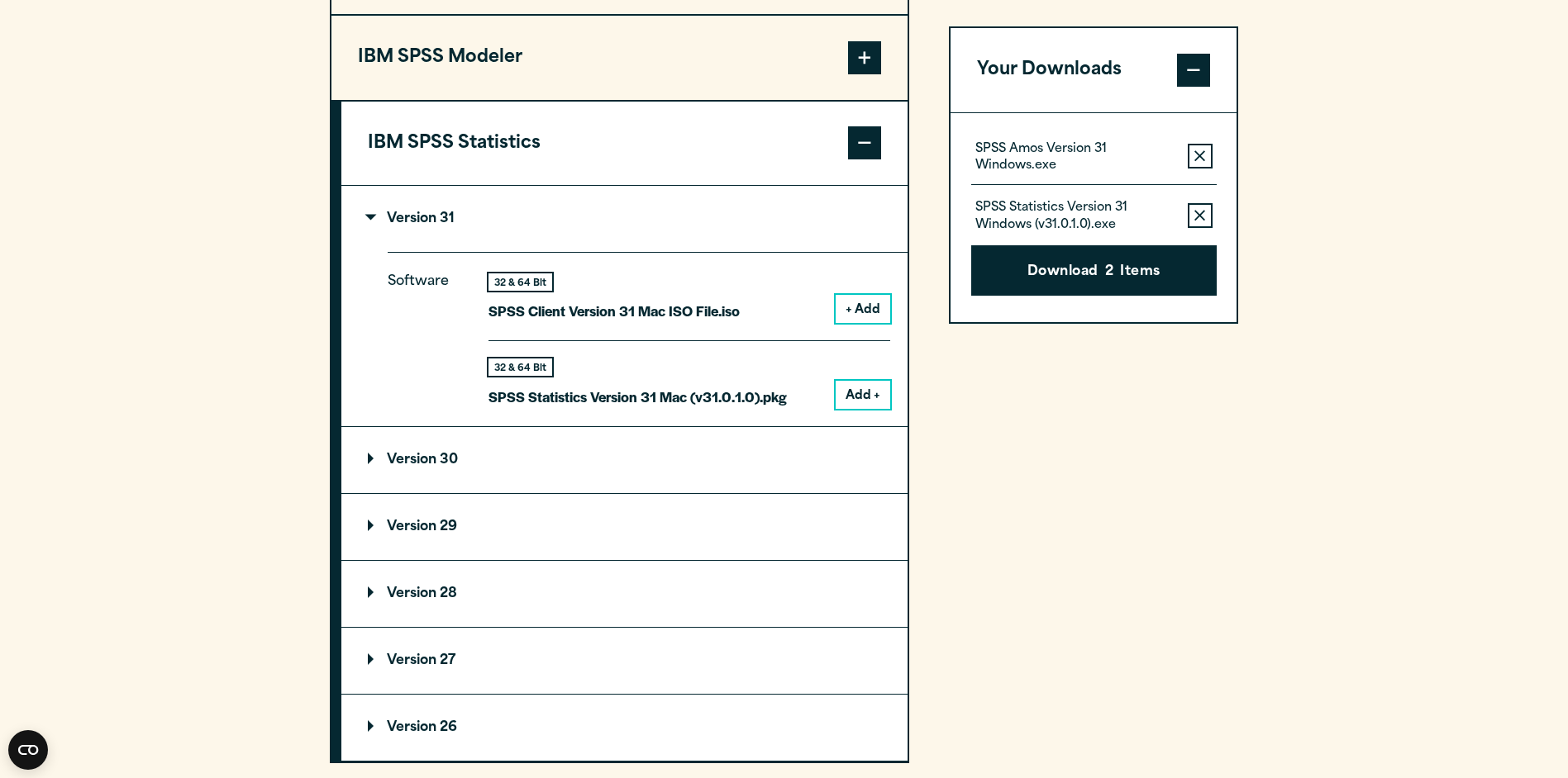
scroll to position [1322, 0]
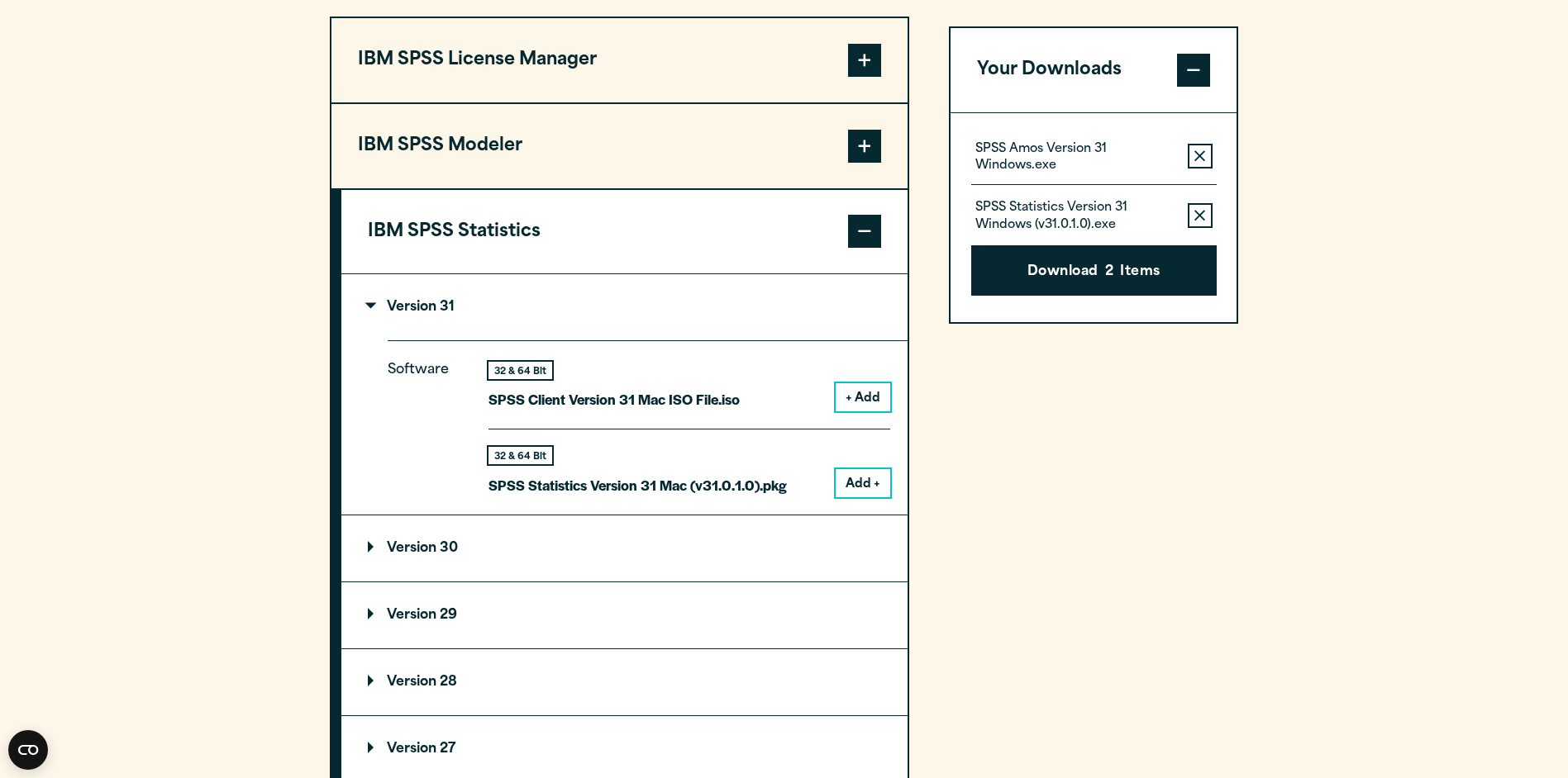
click at [867, 229] on span at bounding box center [864, 231] width 33 height 33
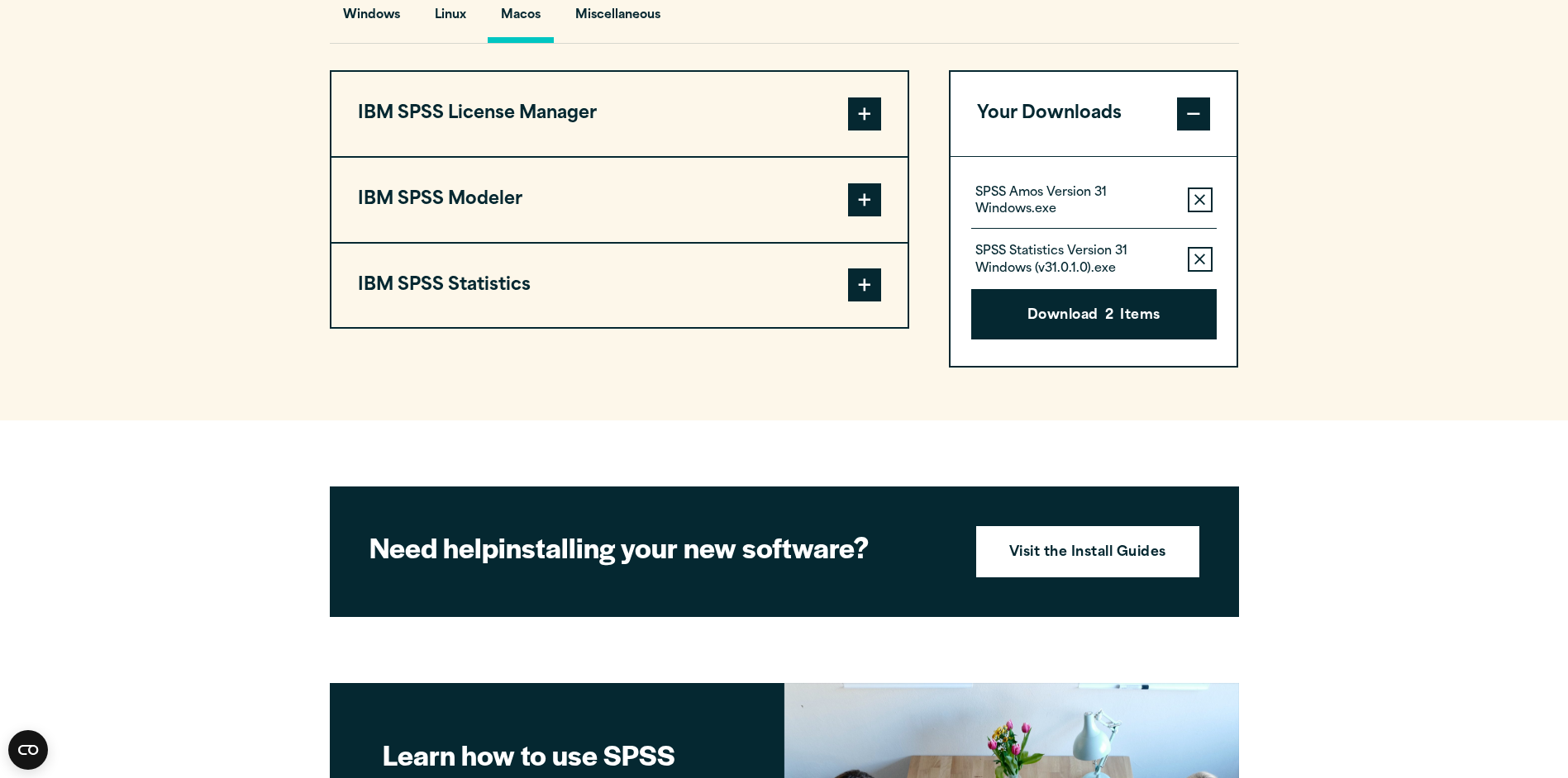
scroll to position [1239, 0]
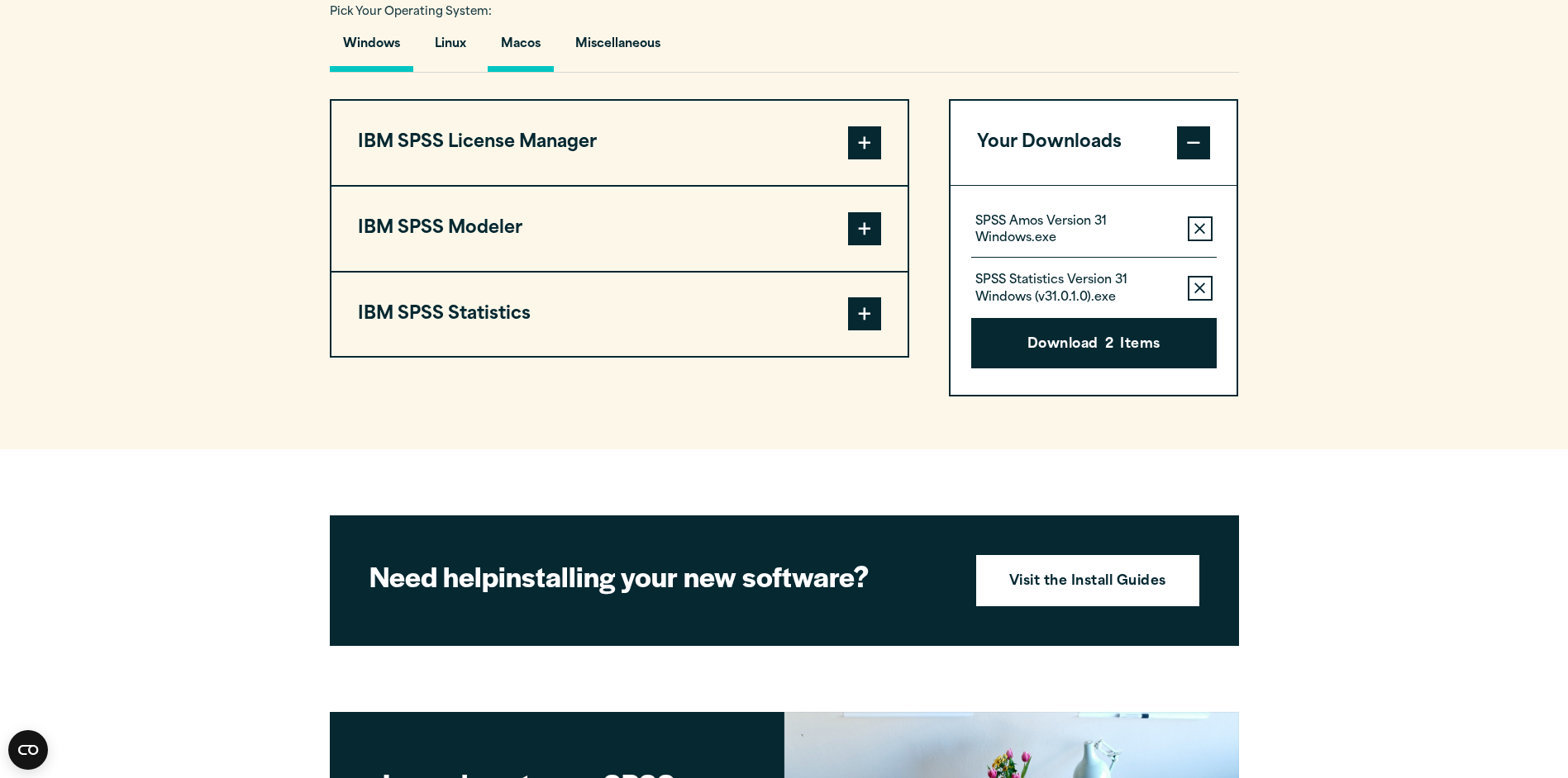
click at [369, 39] on button "Windows" at bounding box center [371, 48] width 83 height 47
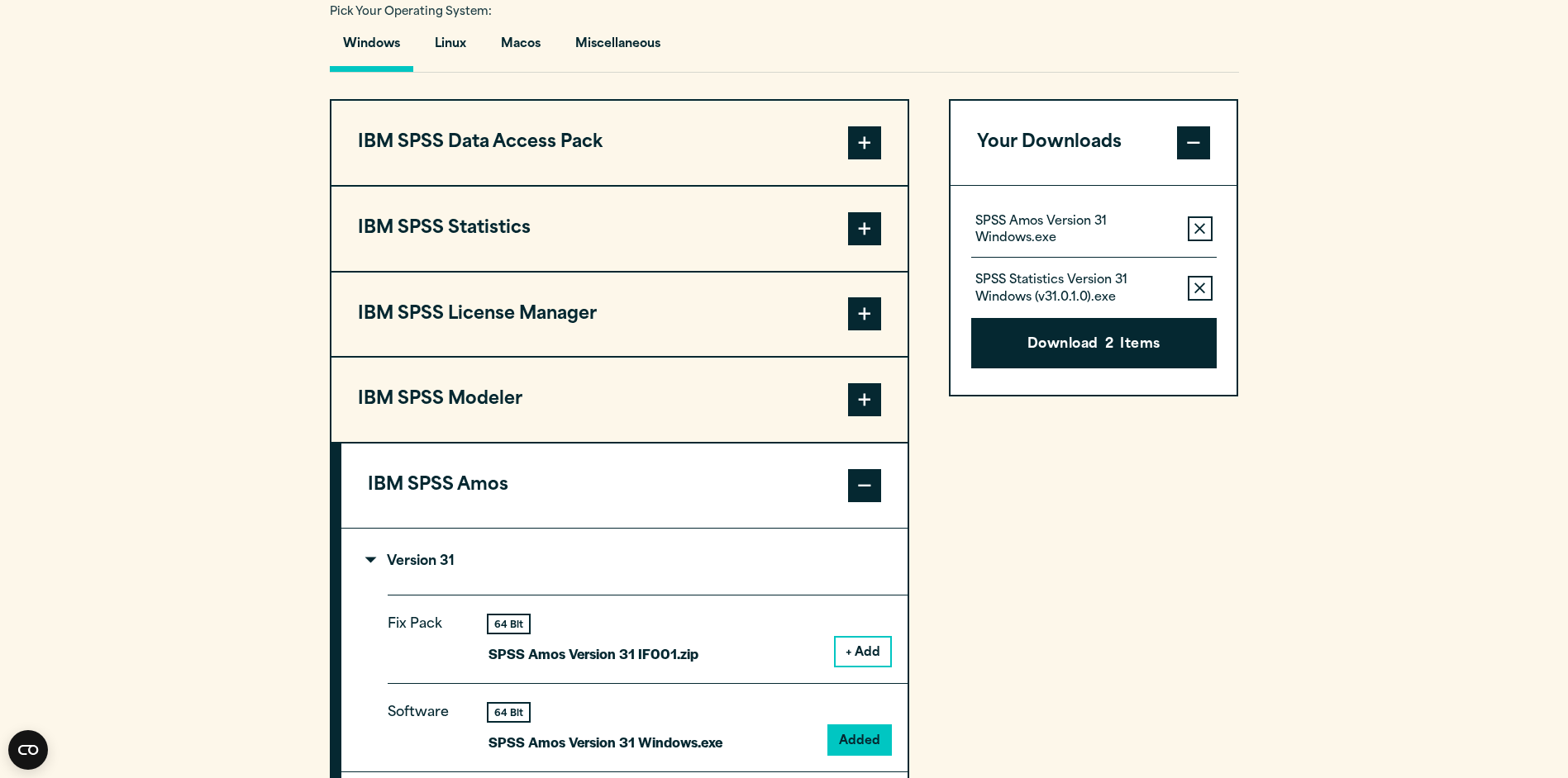
click at [868, 484] on span at bounding box center [864, 485] width 33 height 33
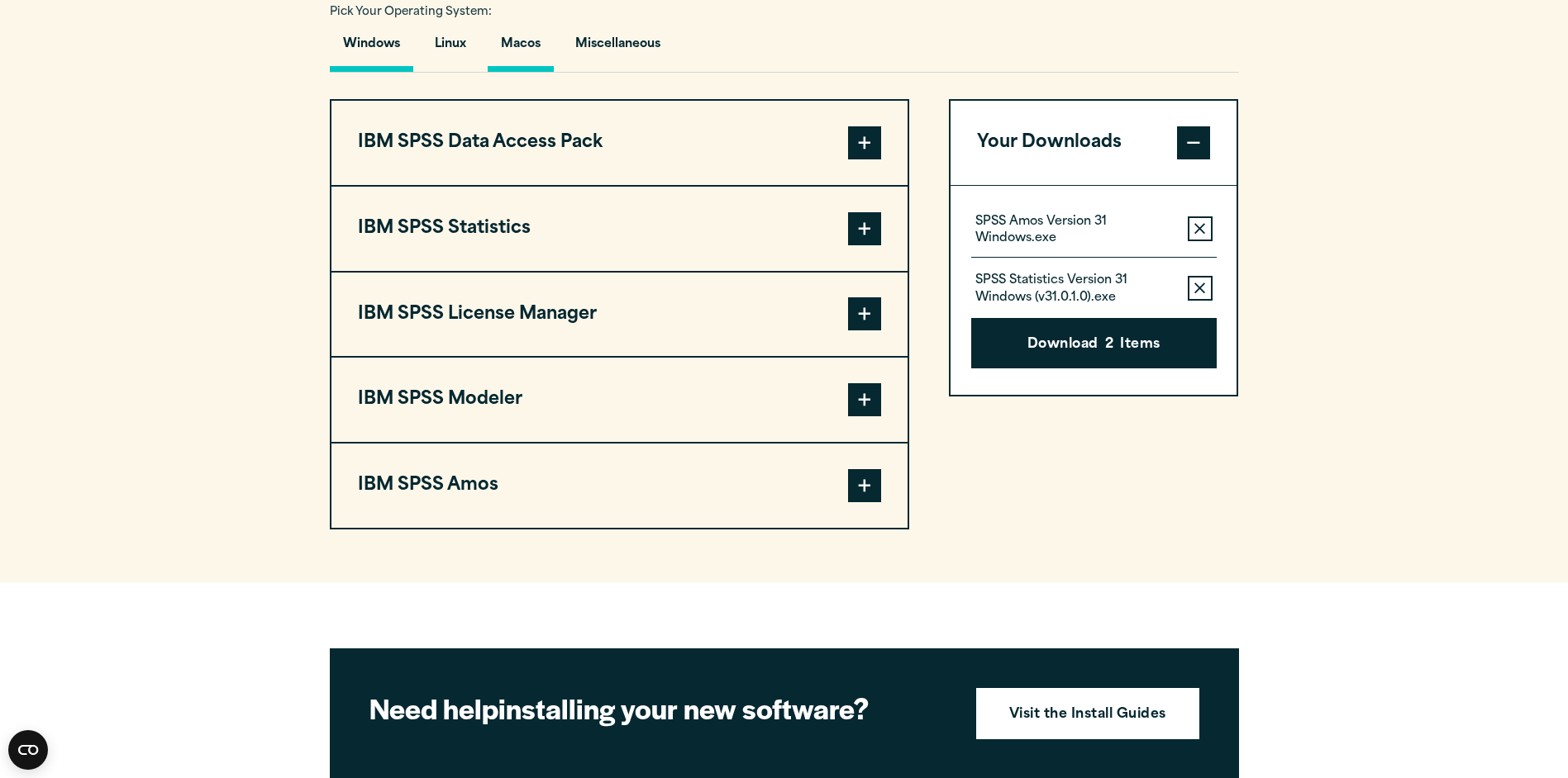
click at [524, 45] on button "Macos" at bounding box center [520, 48] width 66 height 47
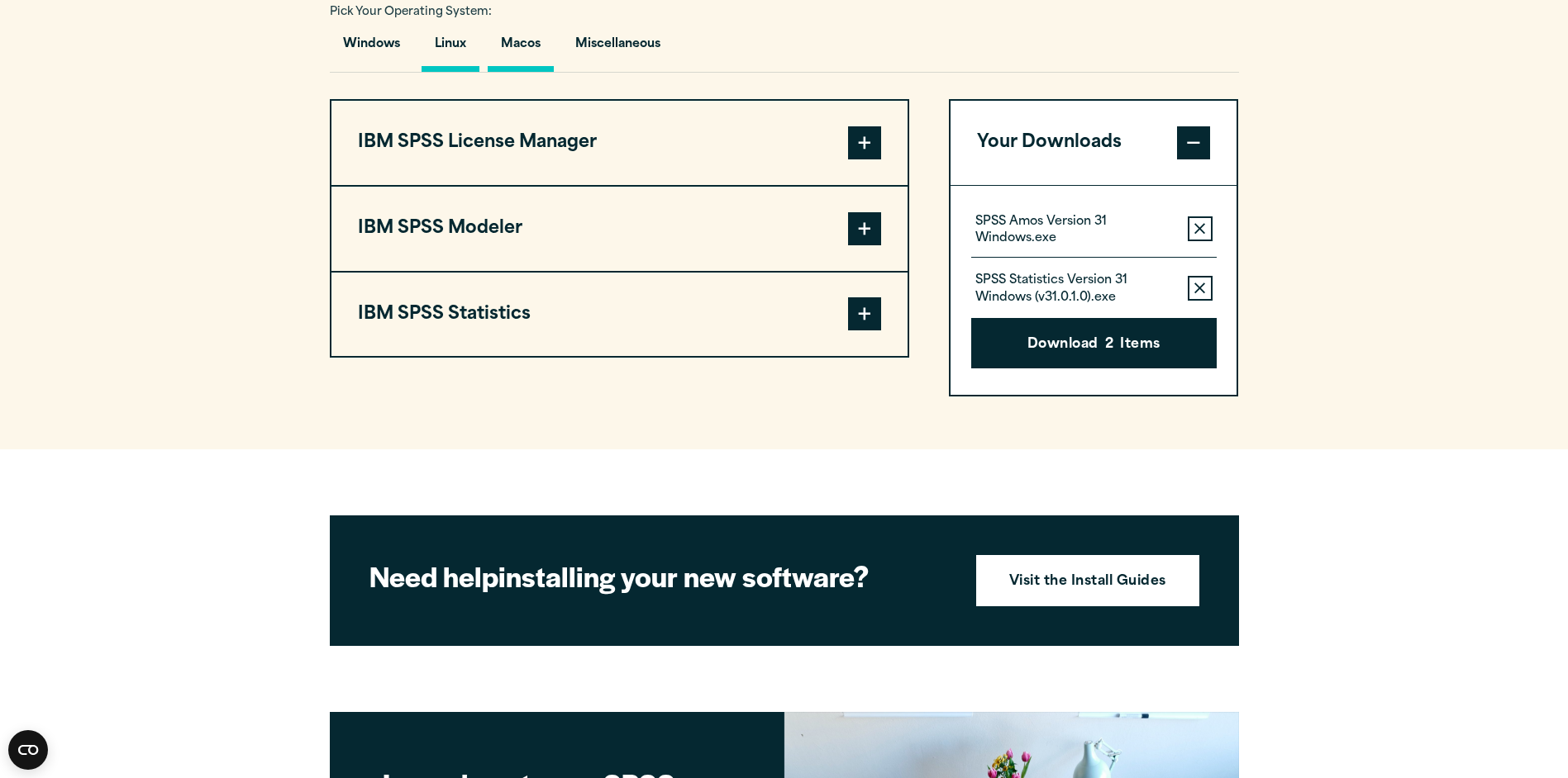
click at [440, 38] on button "Linux" at bounding box center [450, 48] width 57 height 47
click at [634, 39] on button "Miscellaneous" at bounding box center [617, 48] width 111 height 47
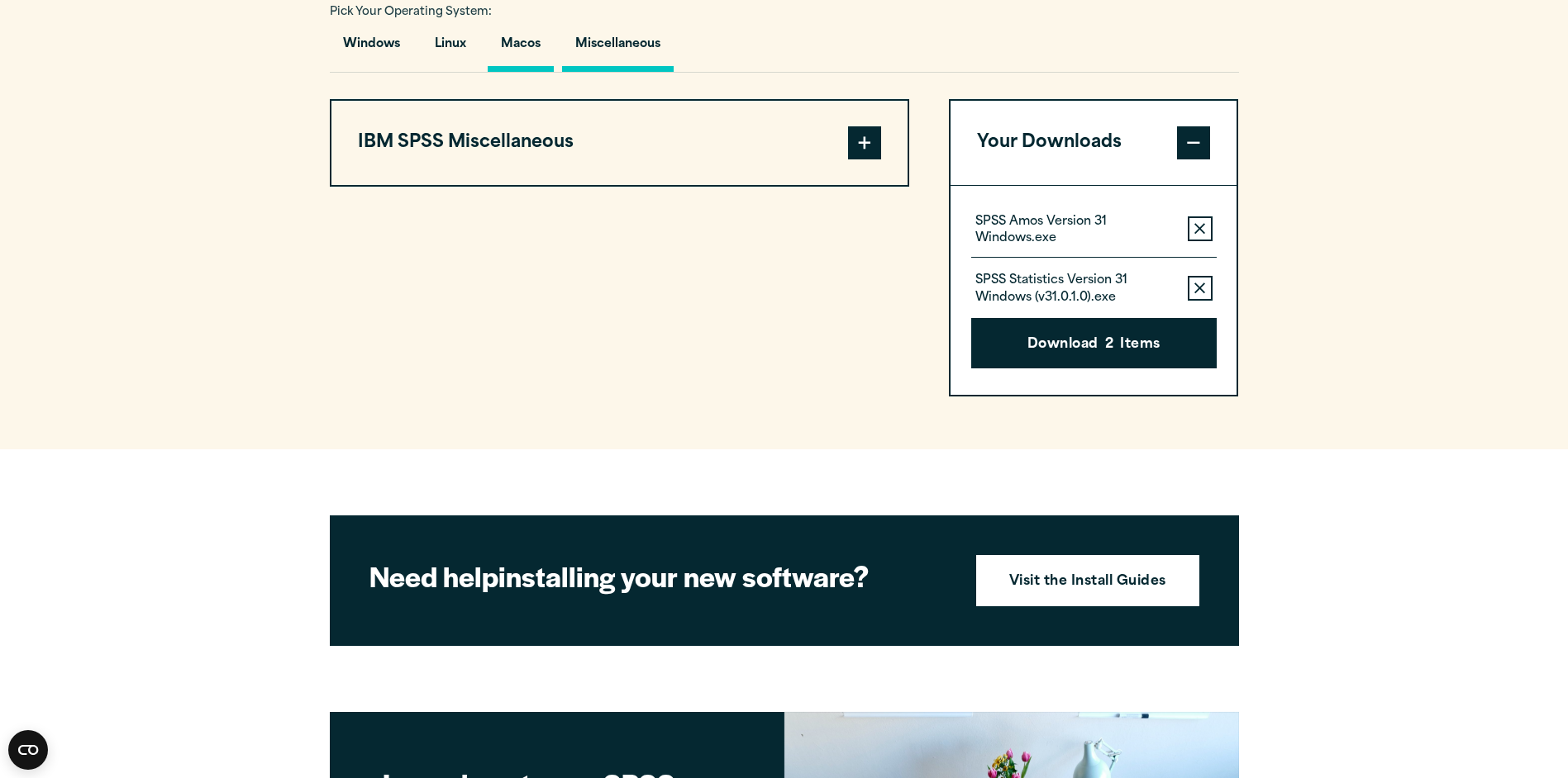
click at [514, 41] on button "Macos" at bounding box center [520, 48] width 66 height 47
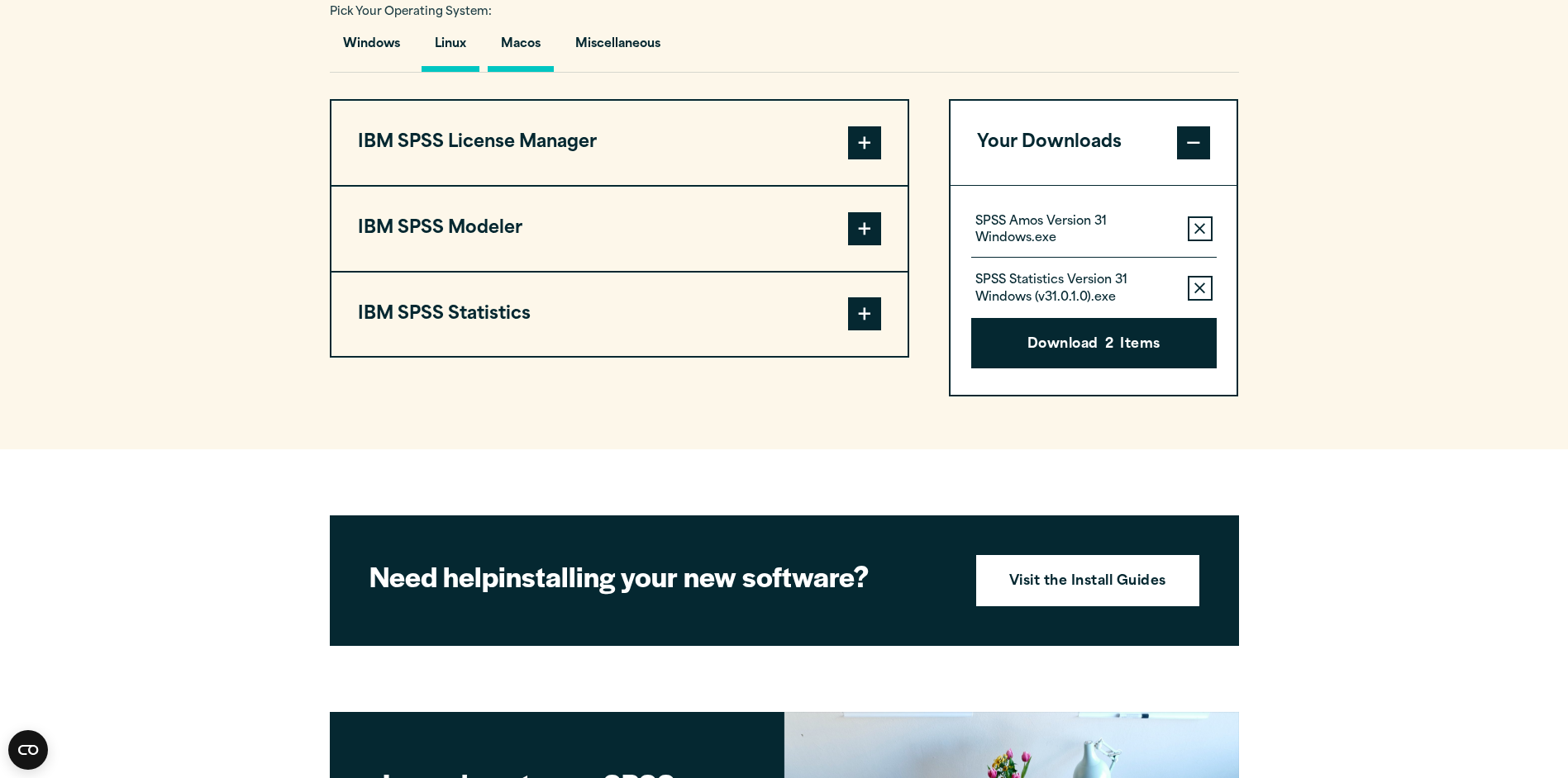
click at [454, 43] on button "Linux" at bounding box center [450, 48] width 57 height 47
click at [383, 44] on button "Windows" at bounding box center [371, 48] width 83 height 47
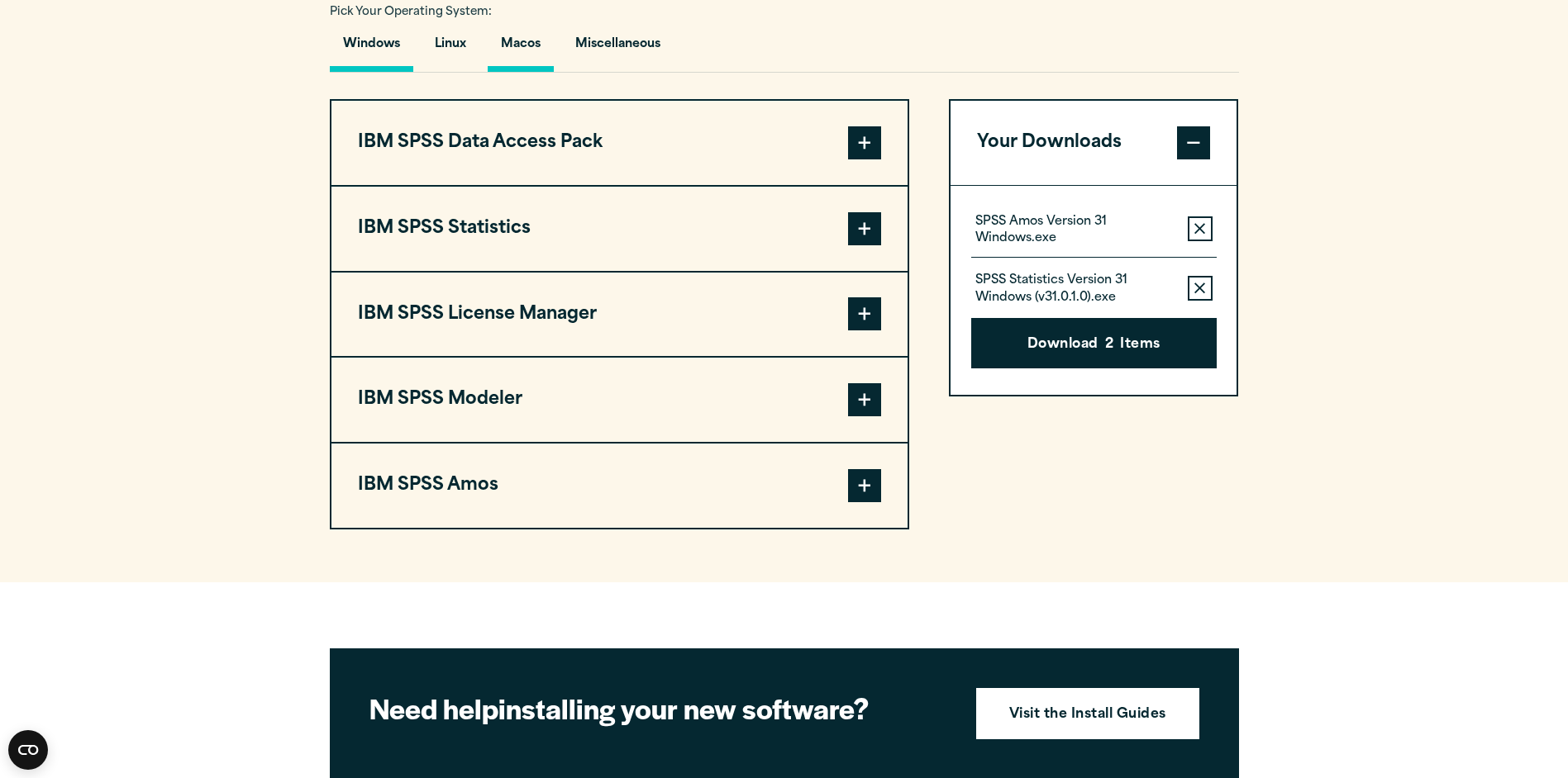
click at [509, 38] on button "Macos" at bounding box center [520, 48] width 66 height 47
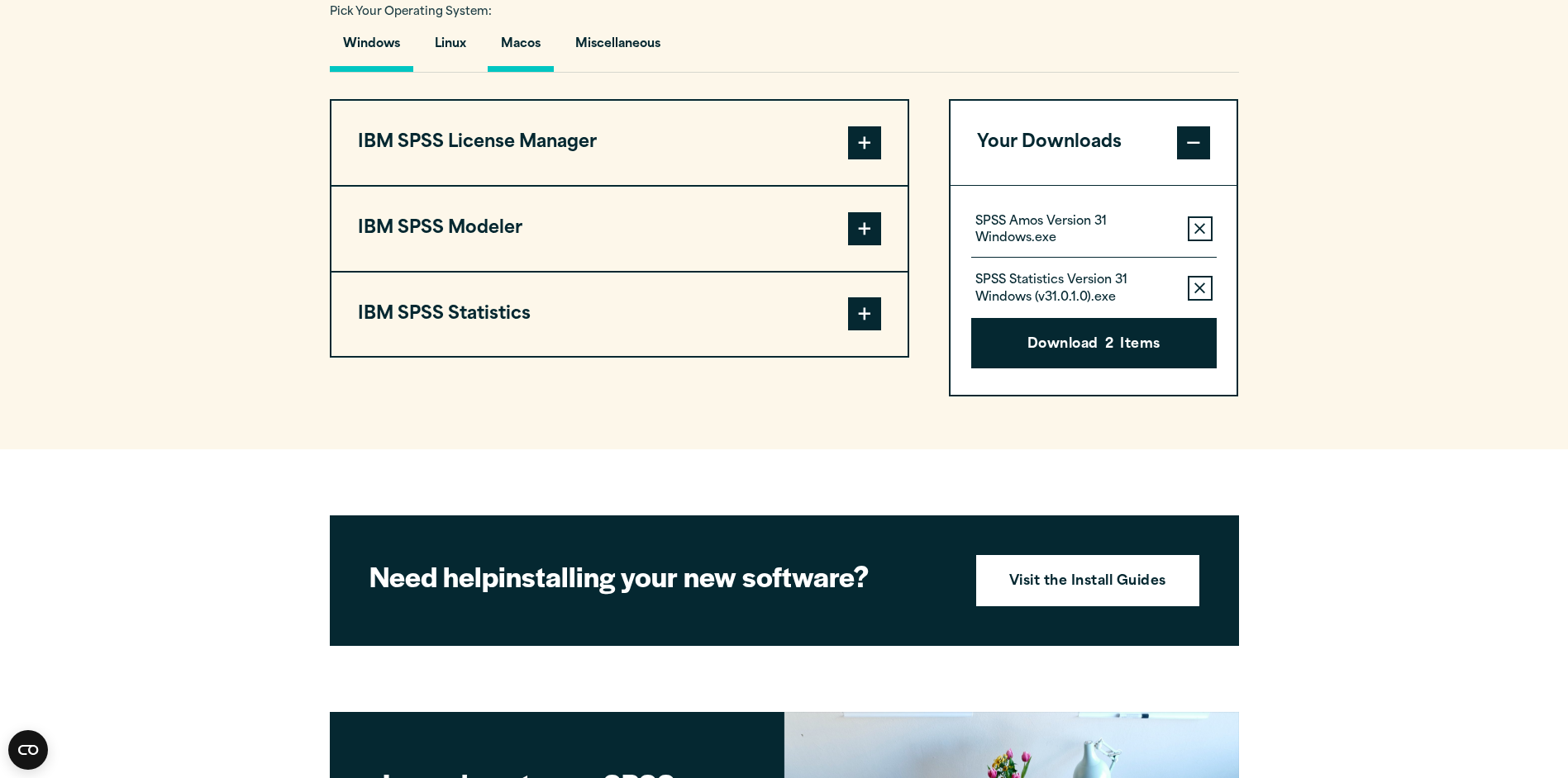
click at [389, 41] on button "Windows" at bounding box center [371, 48] width 83 height 47
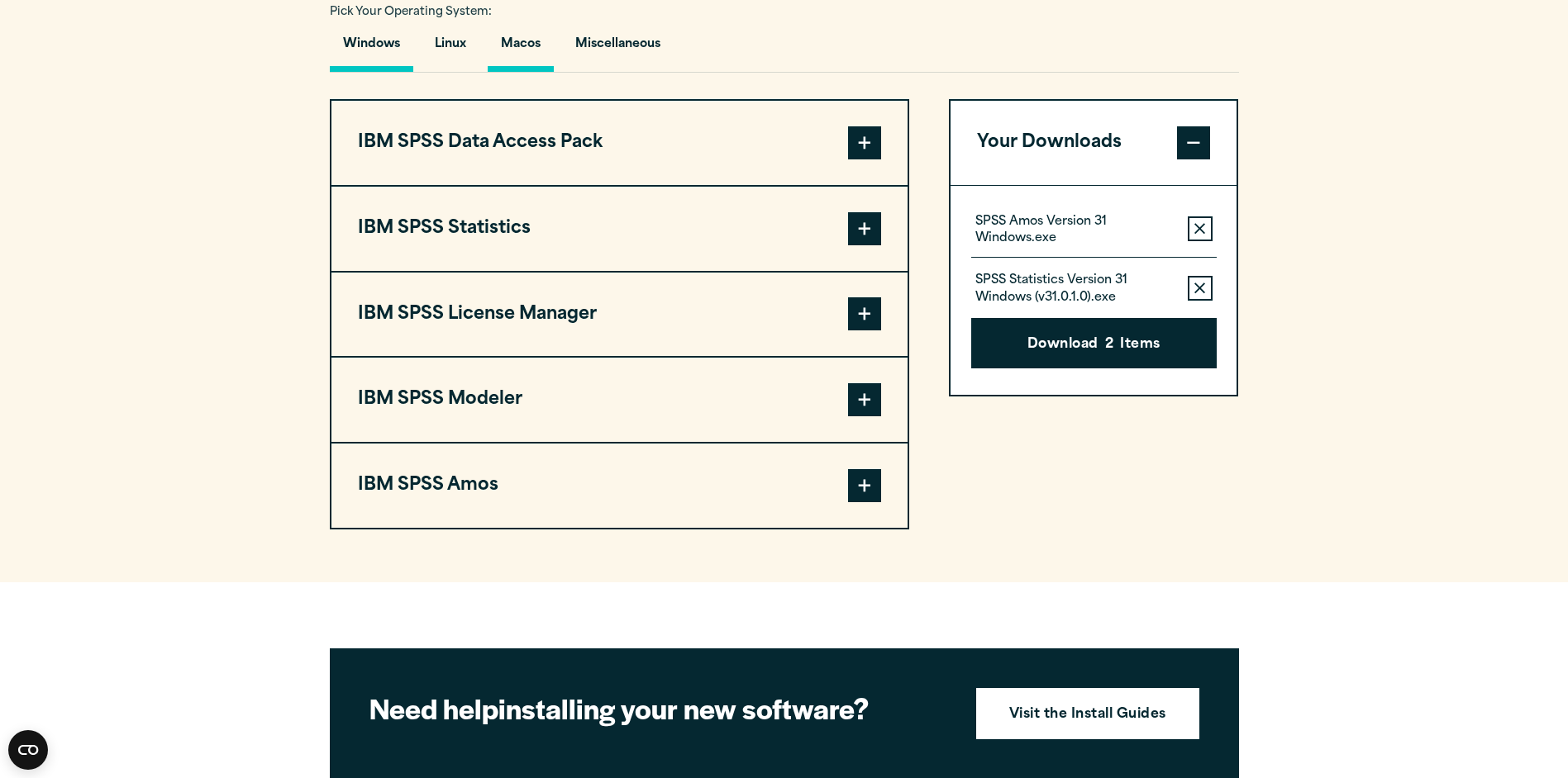
click at [550, 41] on button "Macos" at bounding box center [520, 48] width 66 height 47
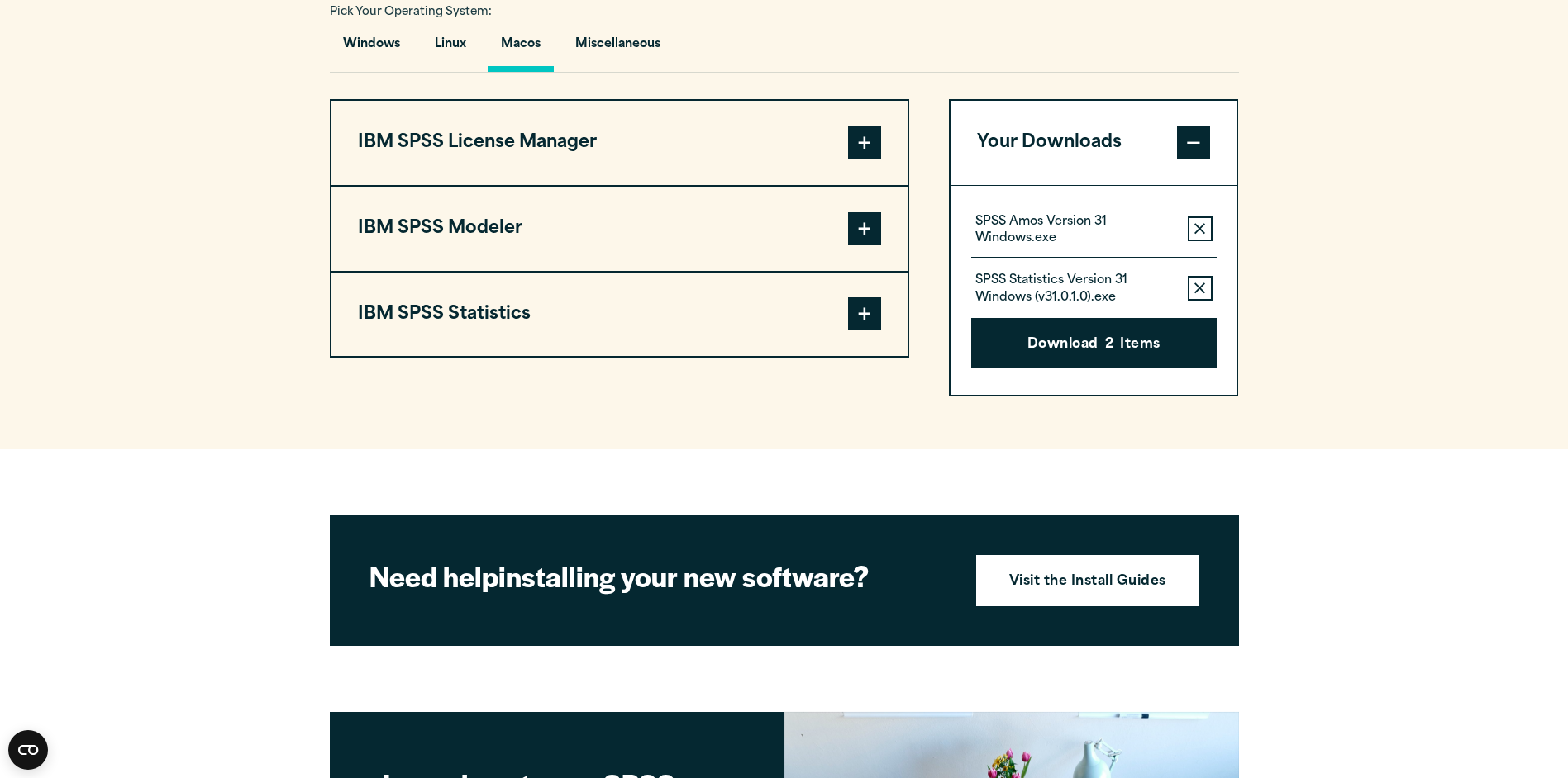
click at [868, 231] on span at bounding box center [864, 228] width 33 height 33
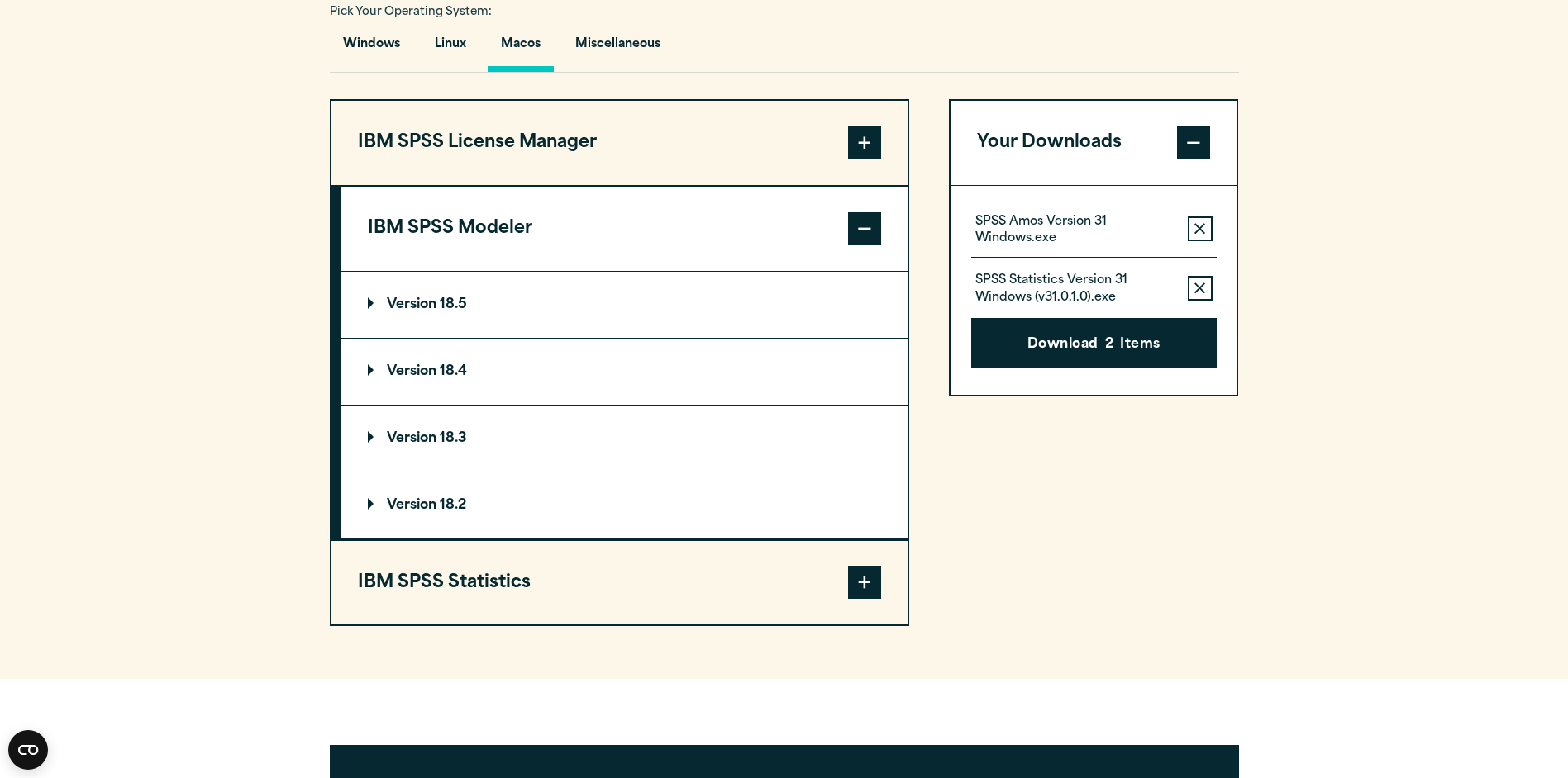
click at [868, 231] on span at bounding box center [864, 228] width 33 height 33
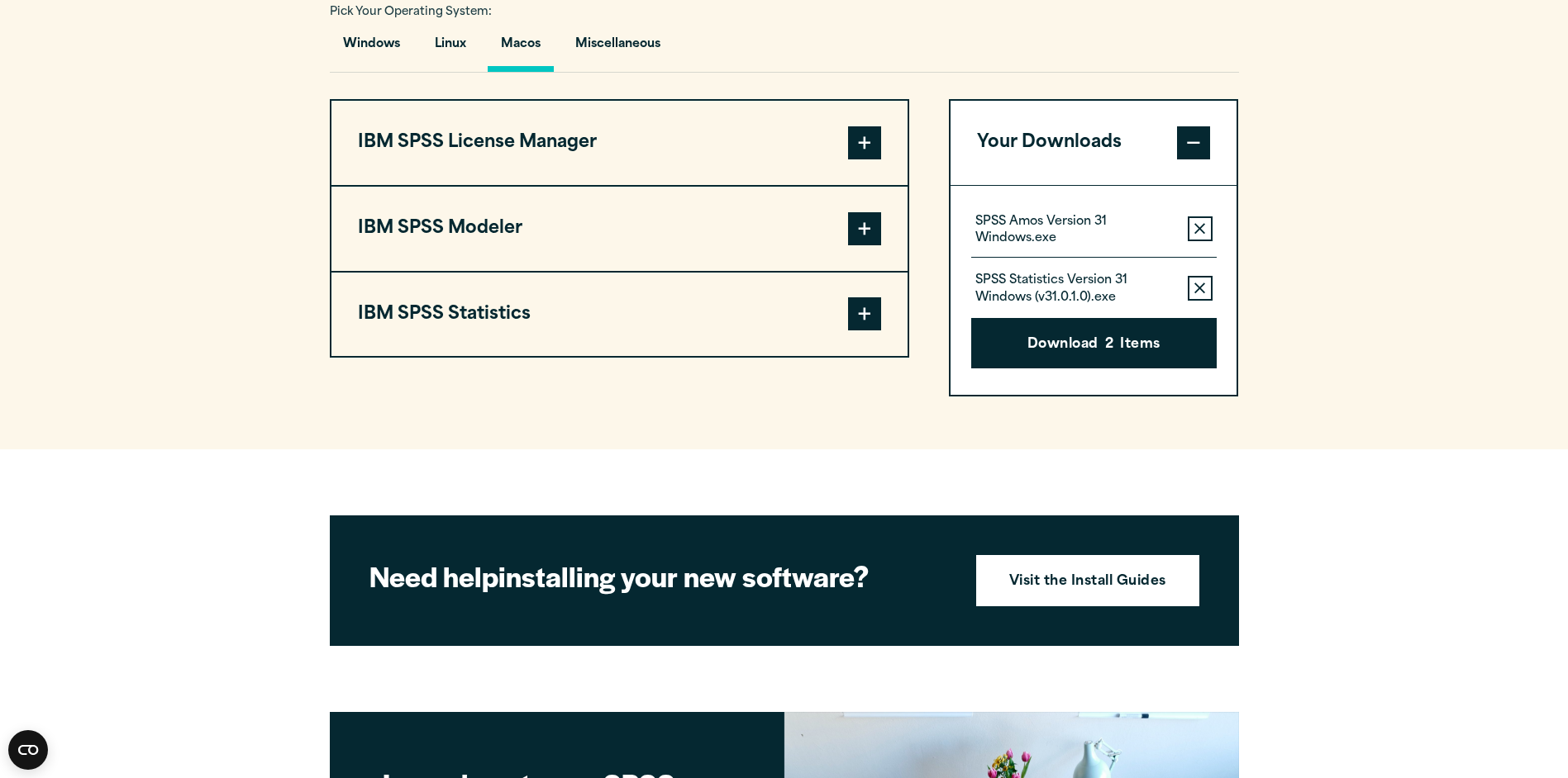
click at [877, 137] on span at bounding box center [864, 142] width 33 height 33
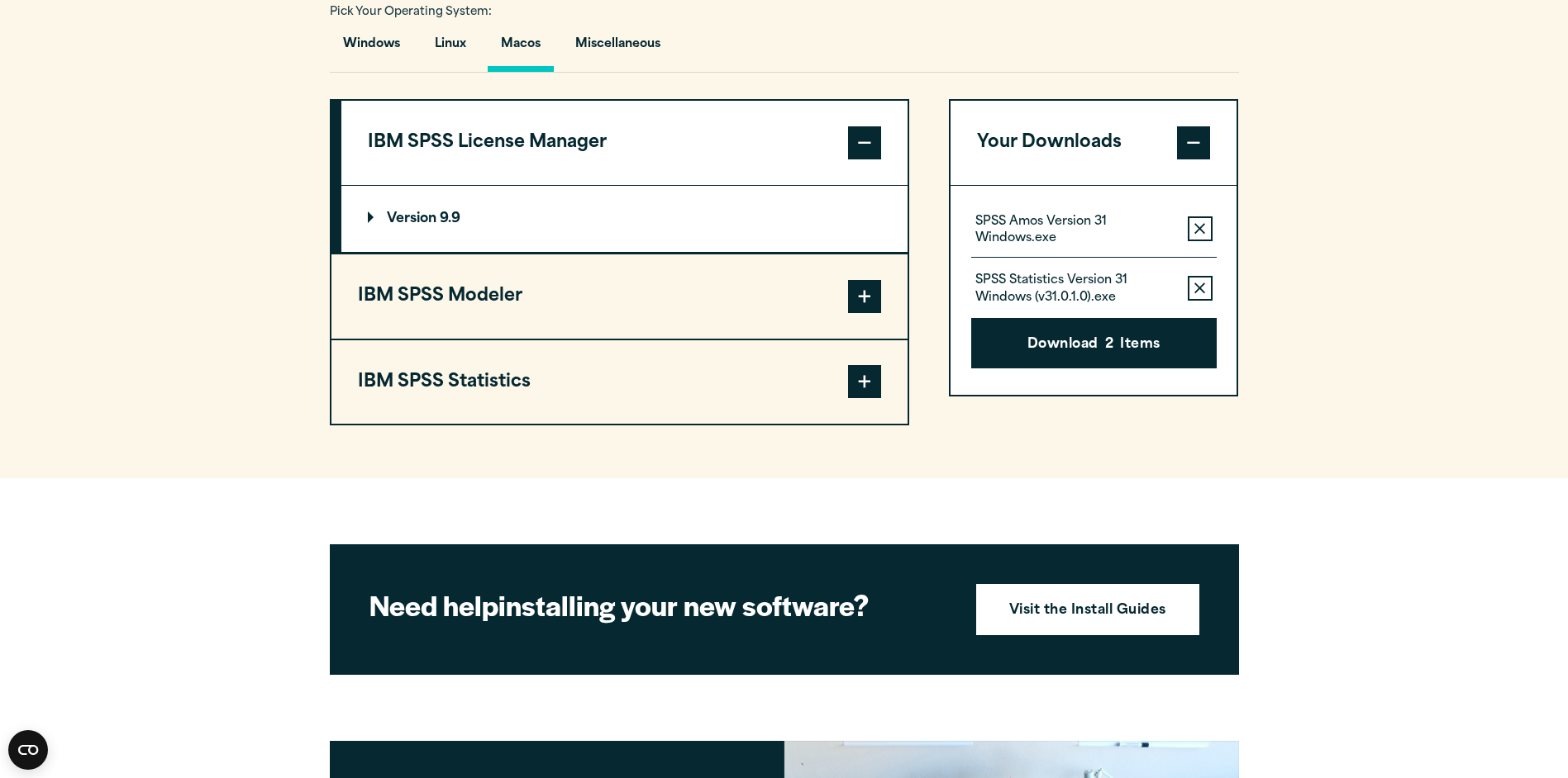
click at [877, 137] on span at bounding box center [864, 142] width 33 height 33
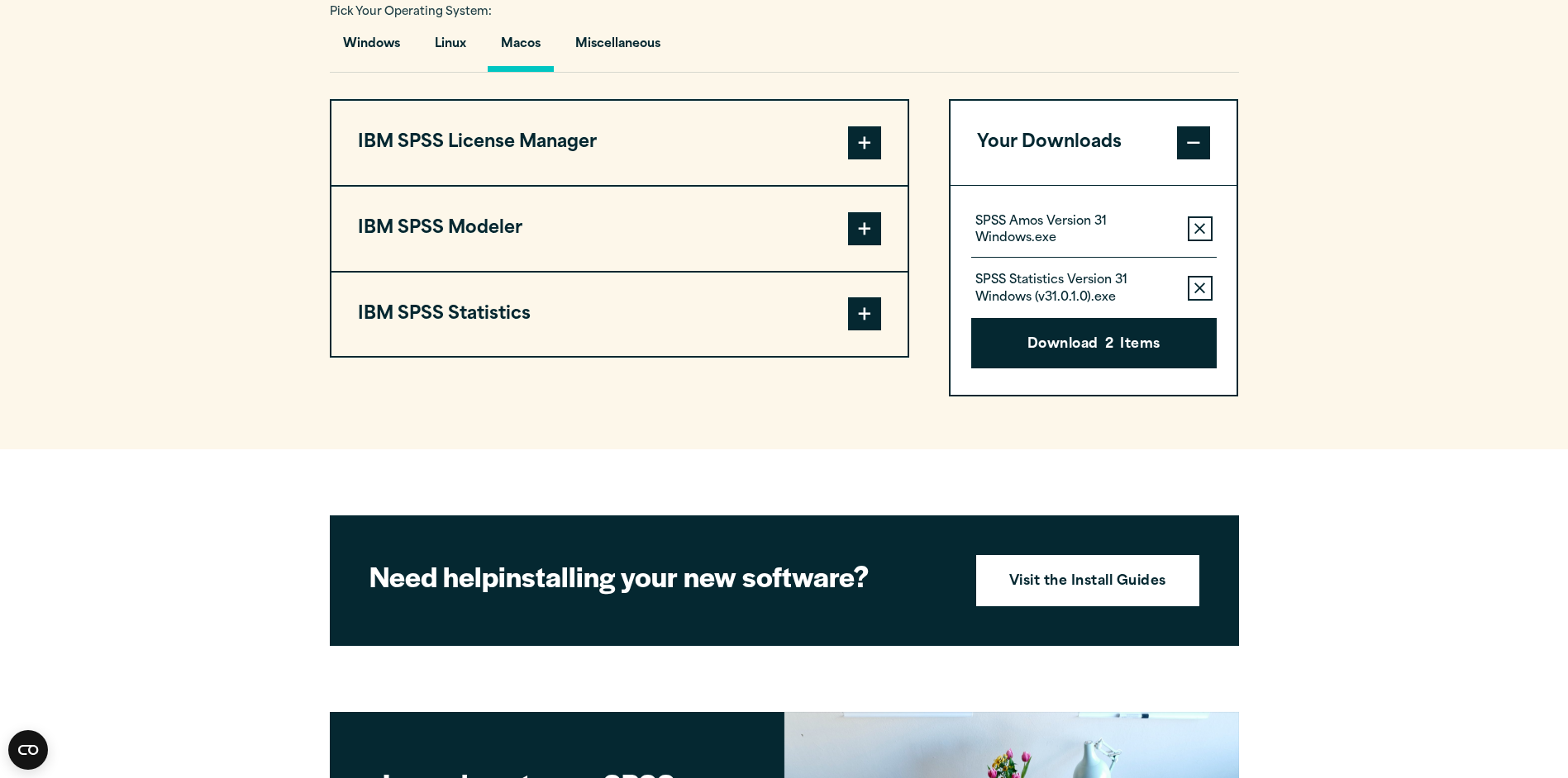
click at [866, 312] on span at bounding box center [864, 313] width 33 height 33
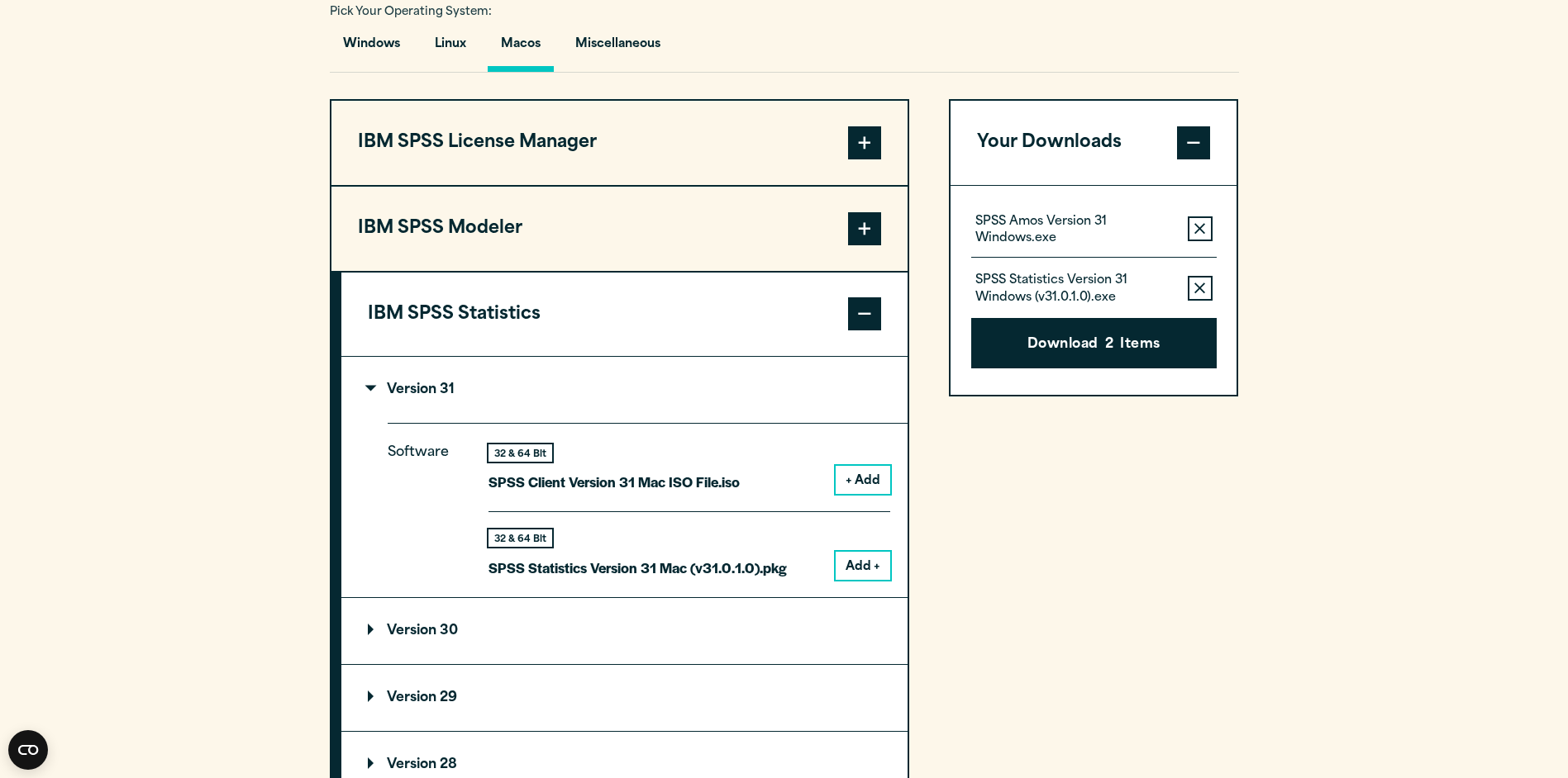
click at [866, 312] on span at bounding box center [864, 313] width 33 height 33
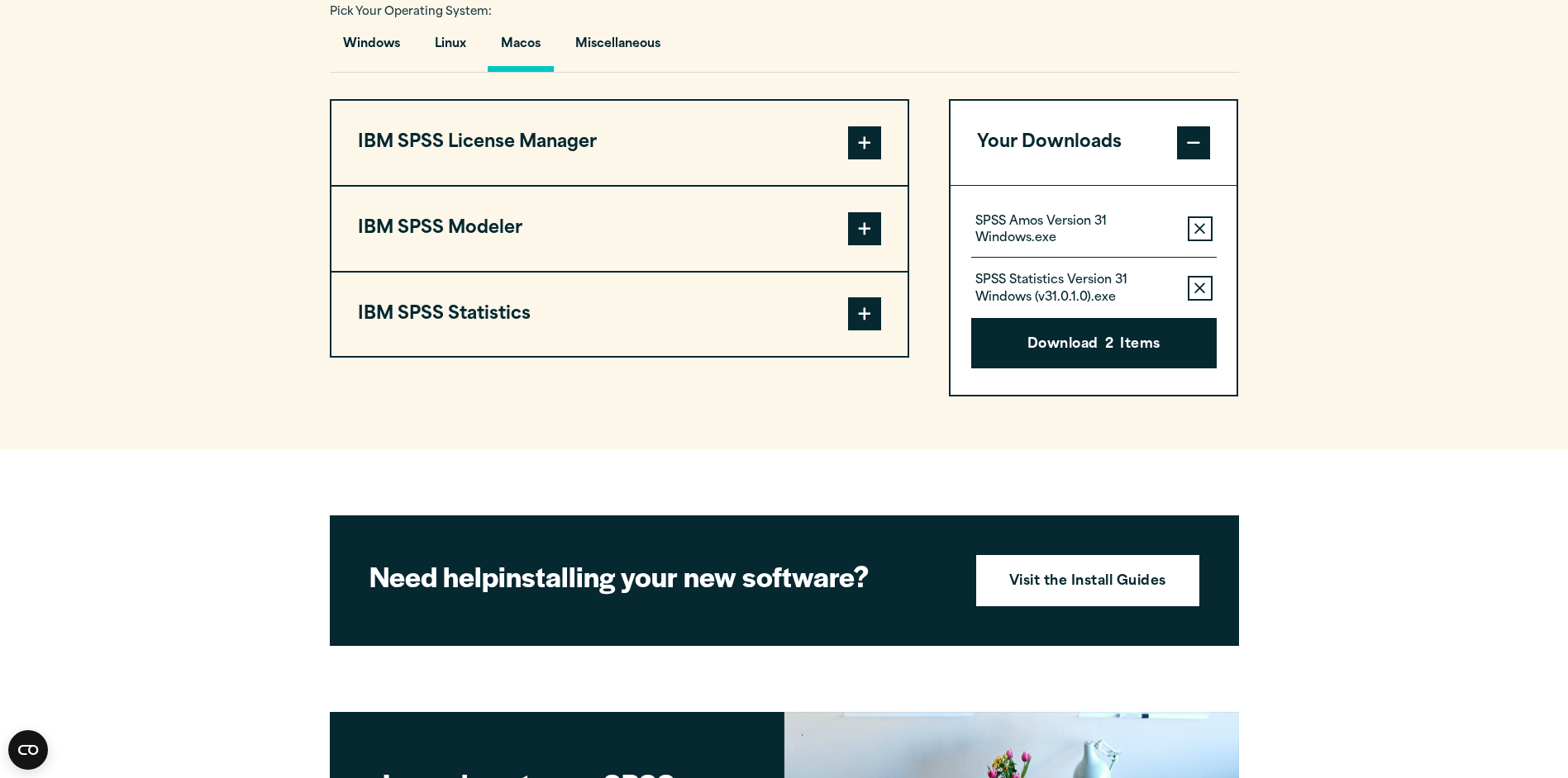
click at [866, 312] on span at bounding box center [864, 313] width 33 height 33
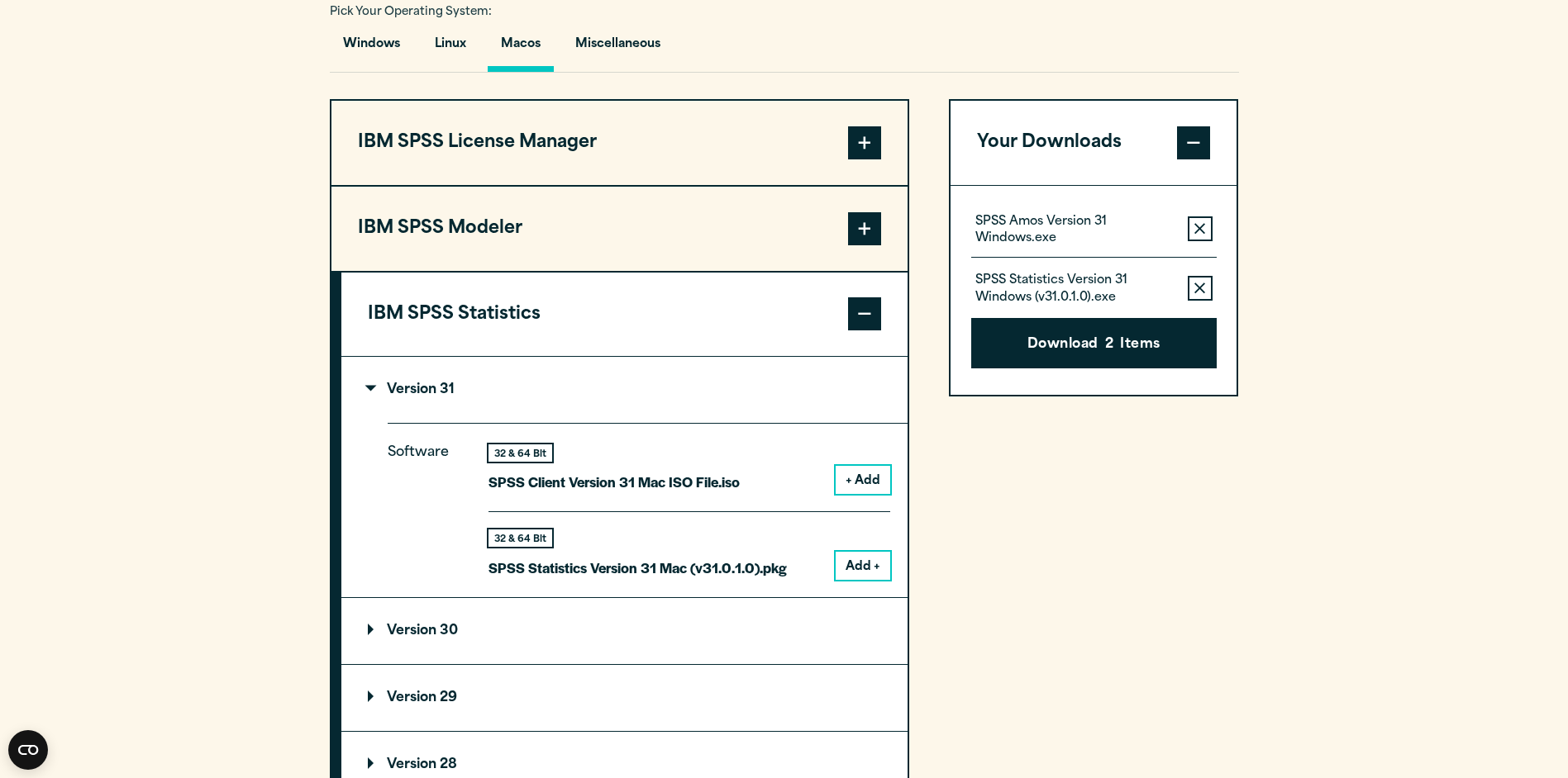
click at [866, 312] on span at bounding box center [864, 313] width 33 height 33
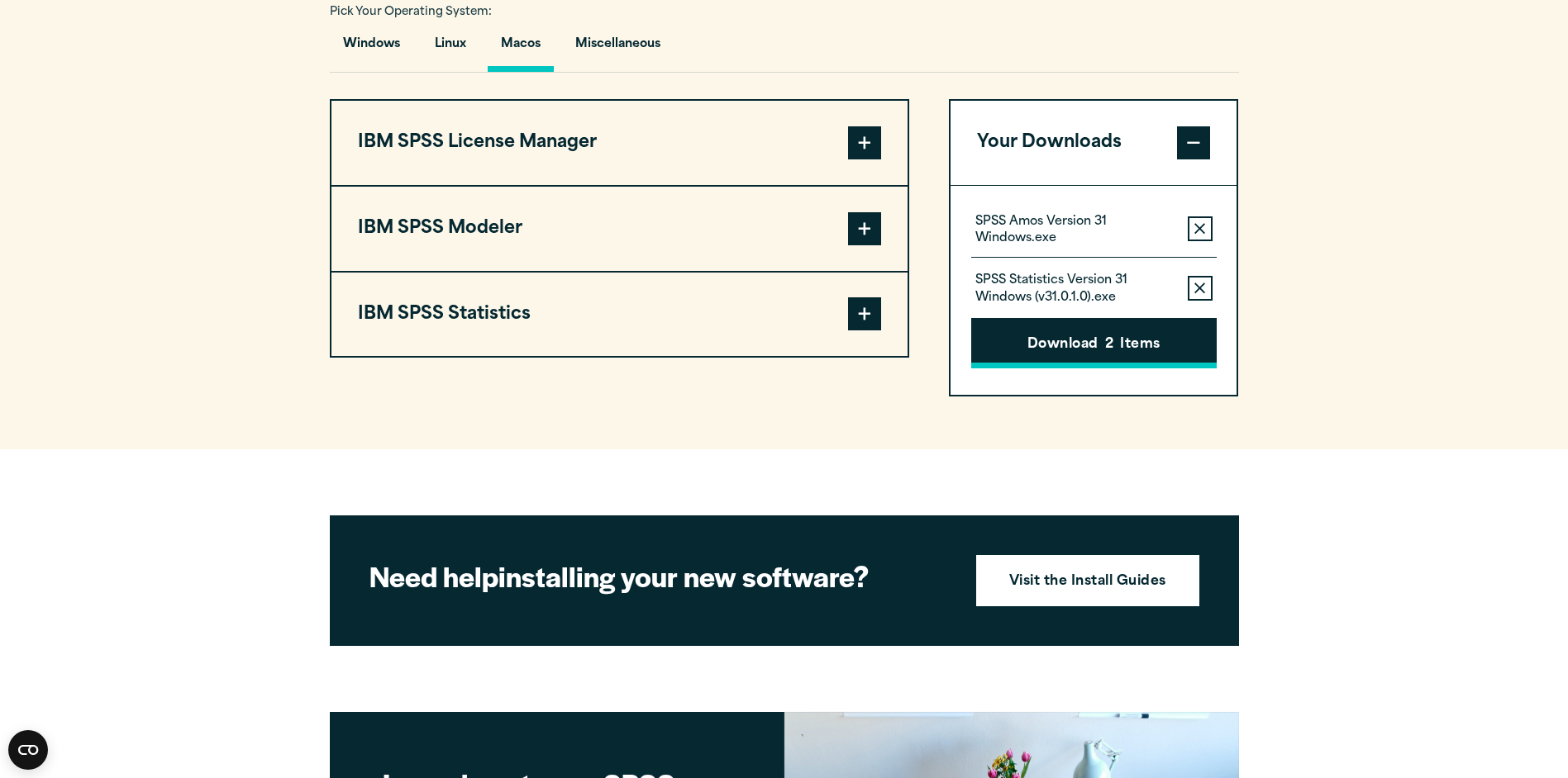
click at [1116, 352] on button "Download 2 Items" at bounding box center [1094, 344] width 246 height 51
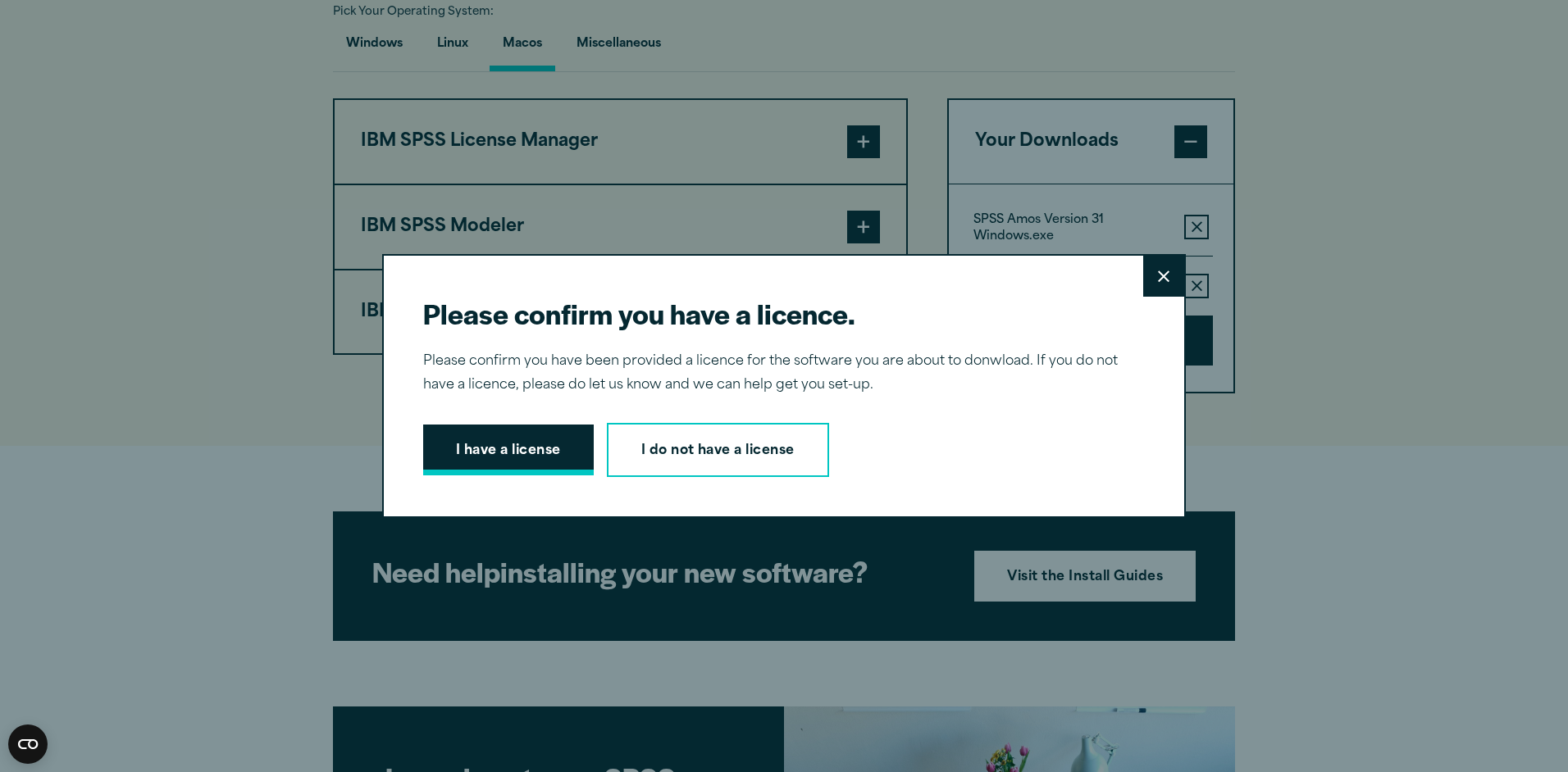
click at [504, 444] on button "I have a license" at bounding box center [508, 450] width 170 height 51
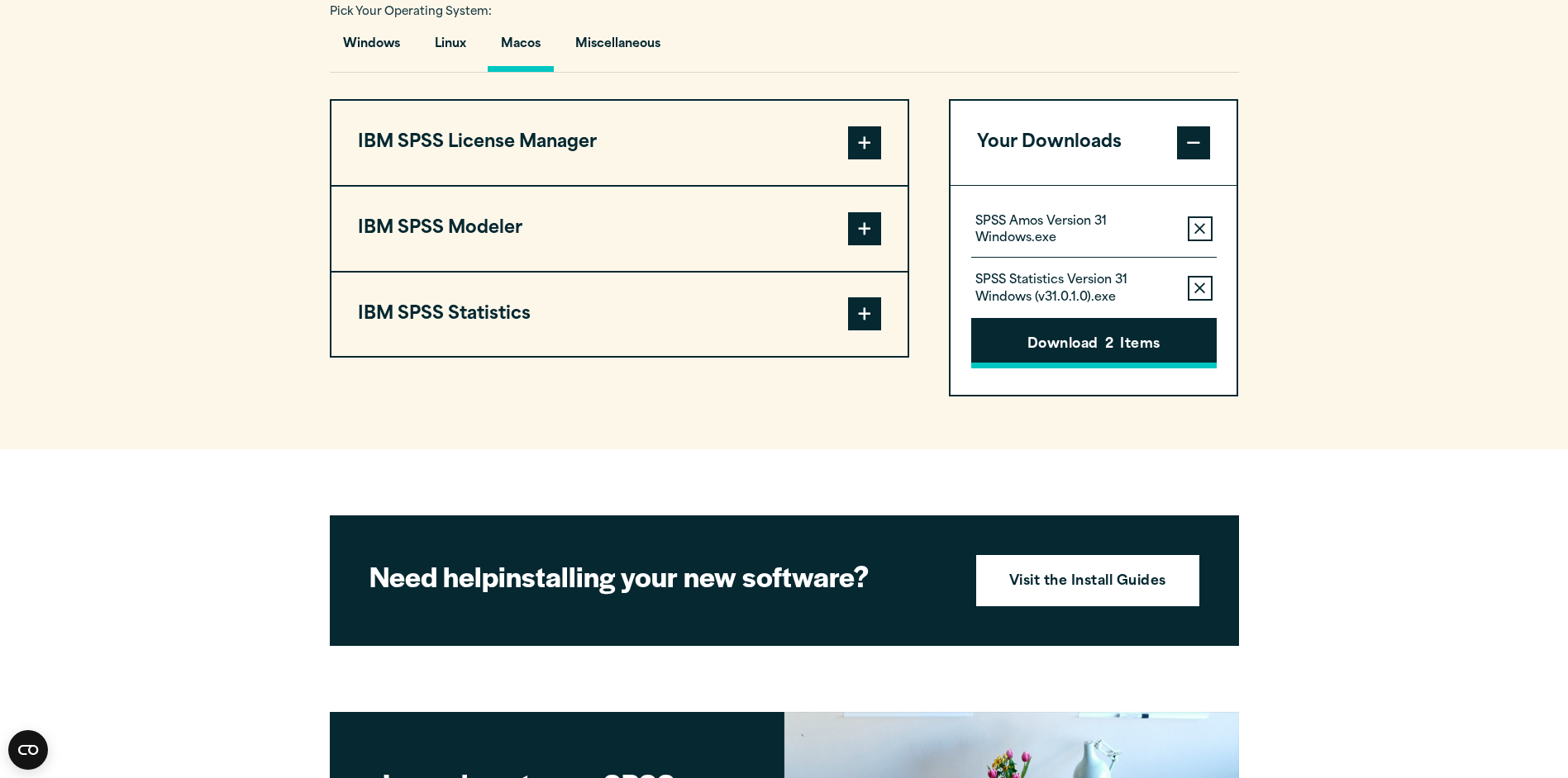
click at [1143, 339] on button "Download 2 Items" at bounding box center [1094, 344] width 246 height 51
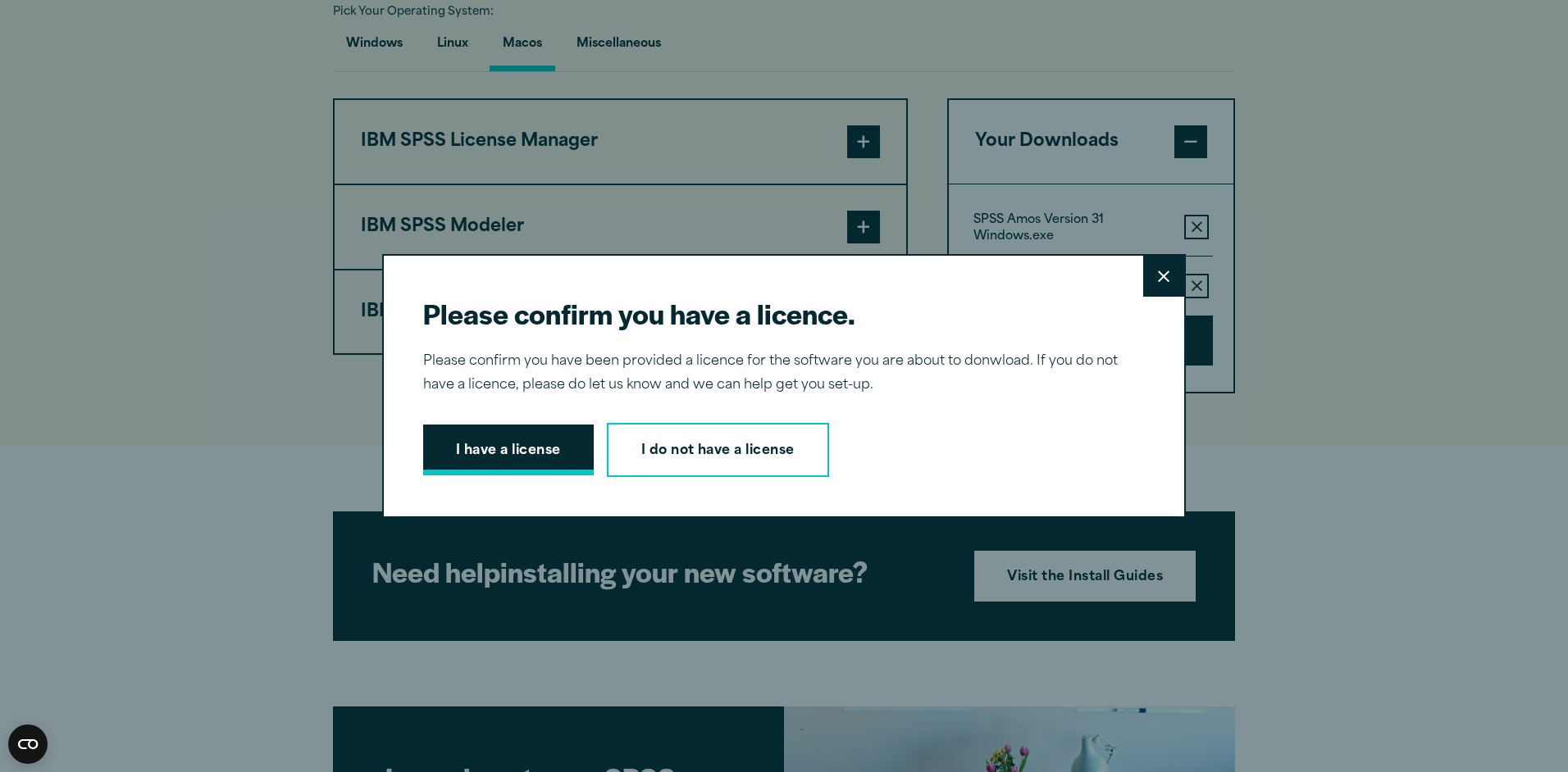
click at [523, 458] on button "I have a license" at bounding box center [508, 450] width 170 height 51
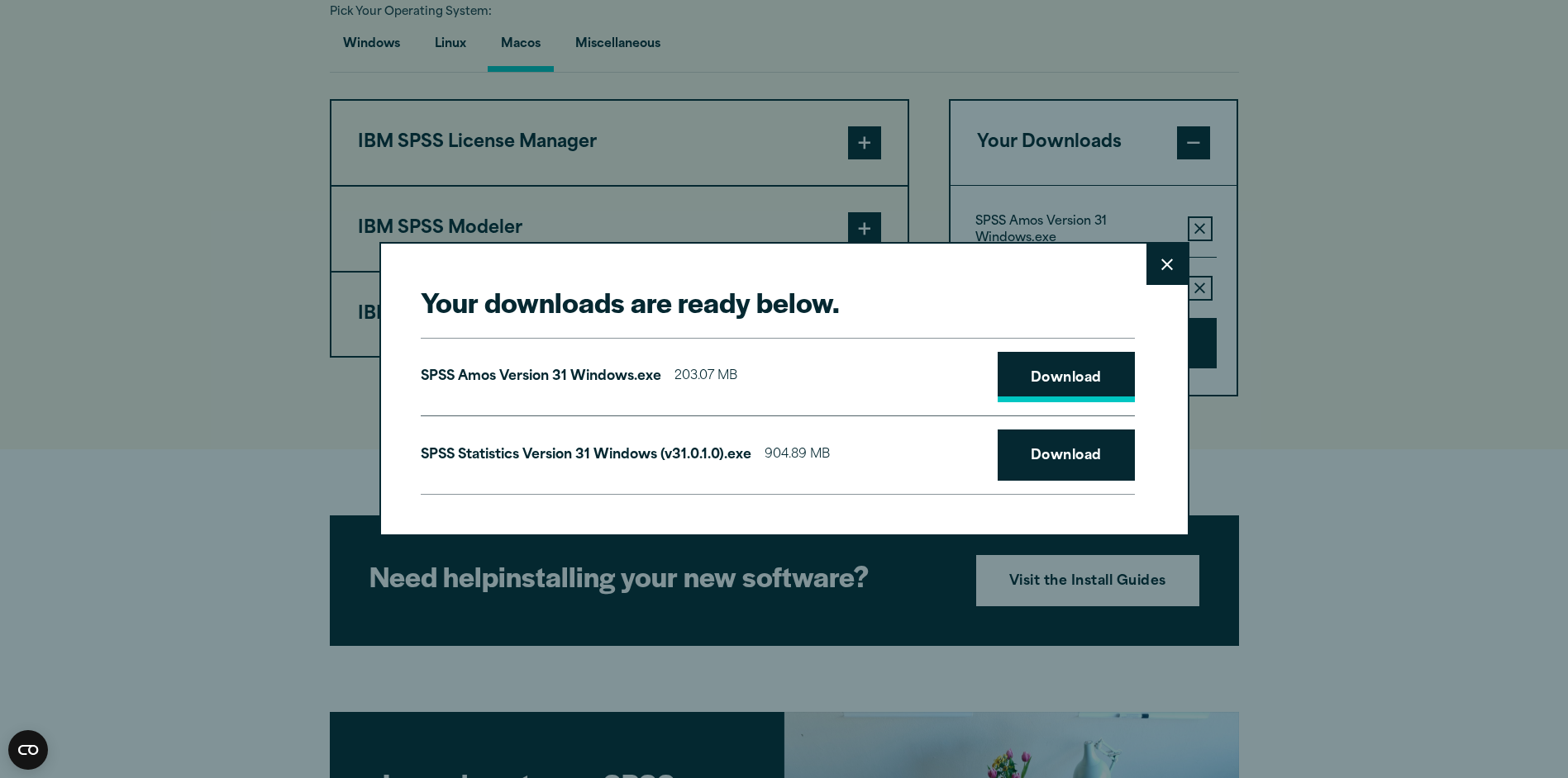
click at [1073, 379] on link "Download" at bounding box center [1066, 378] width 137 height 51
click at [1075, 464] on link "Download" at bounding box center [1066, 455] width 137 height 51
click at [1519, 0] on div "Your downloads are ready below. Close SPSS [PERSON_NAME] Version 31 Windows.exe…" at bounding box center [784, 389] width 1568 height 778
